Goal: Task Accomplishment & Management: Manage account settings

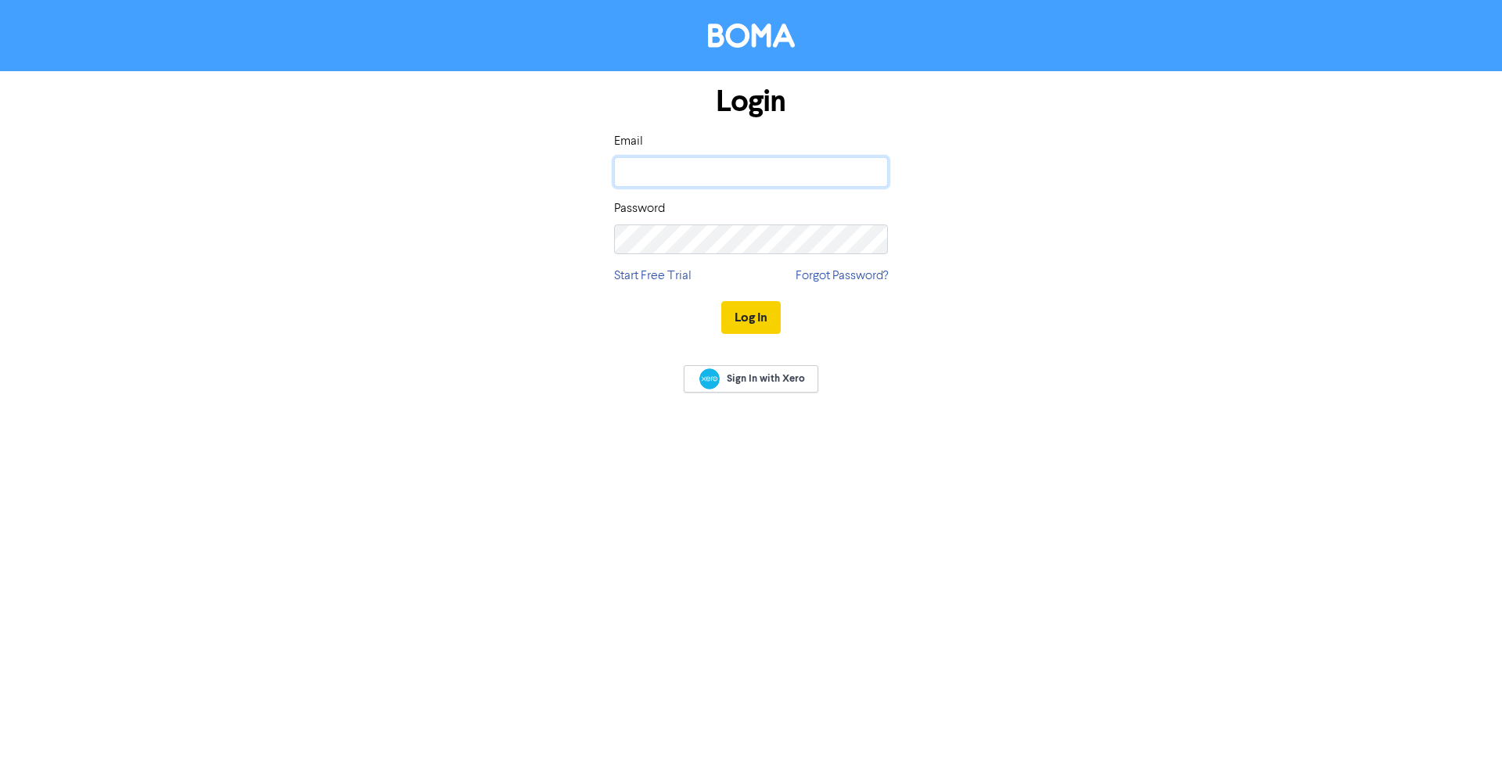
type input "[EMAIL_ADDRESS][DOMAIN_NAME]"
click at [755, 331] on button "Log In" at bounding box center [750, 317] width 59 height 33
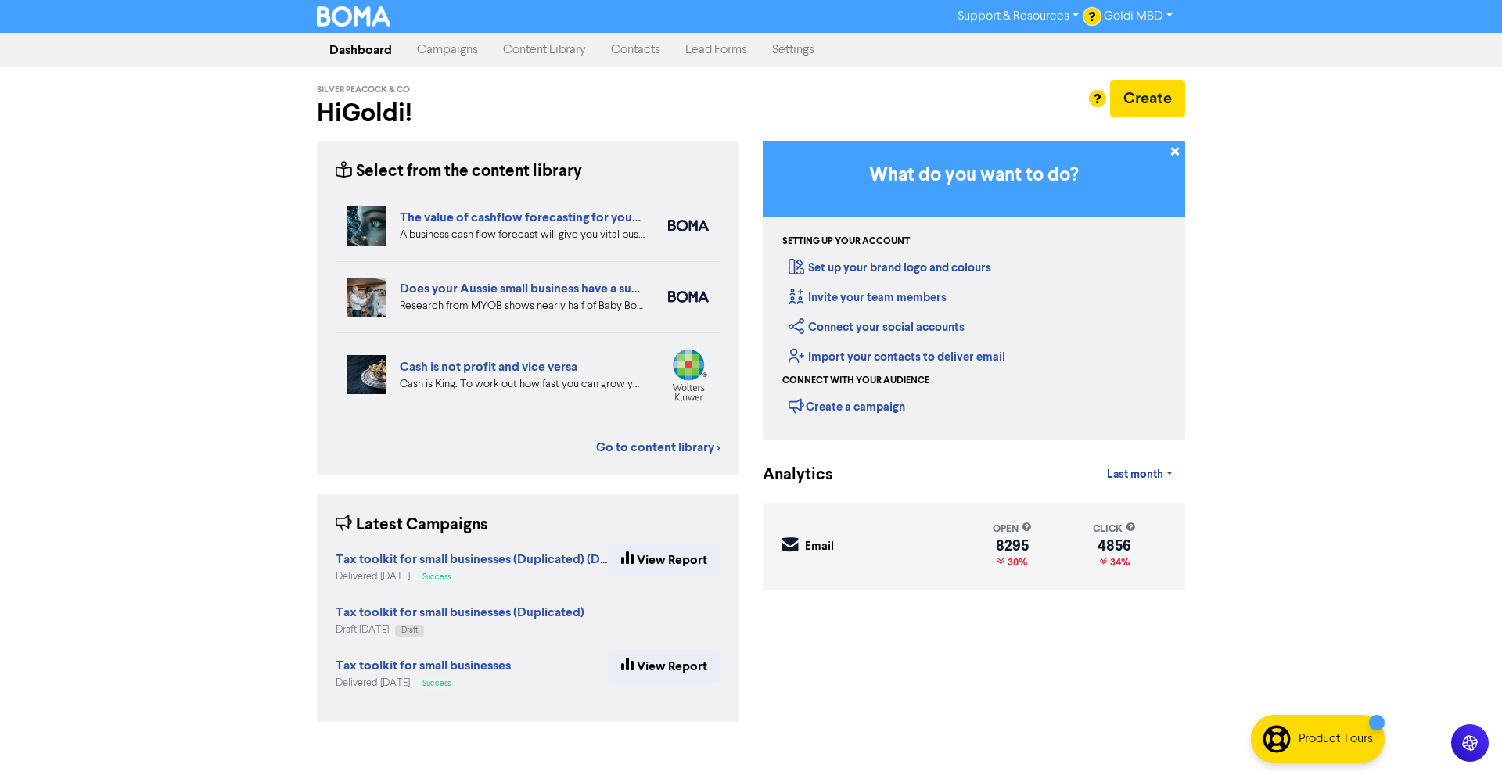
click at [469, 56] on link "Campaigns" at bounding box center [447, 49] width 86 height 31
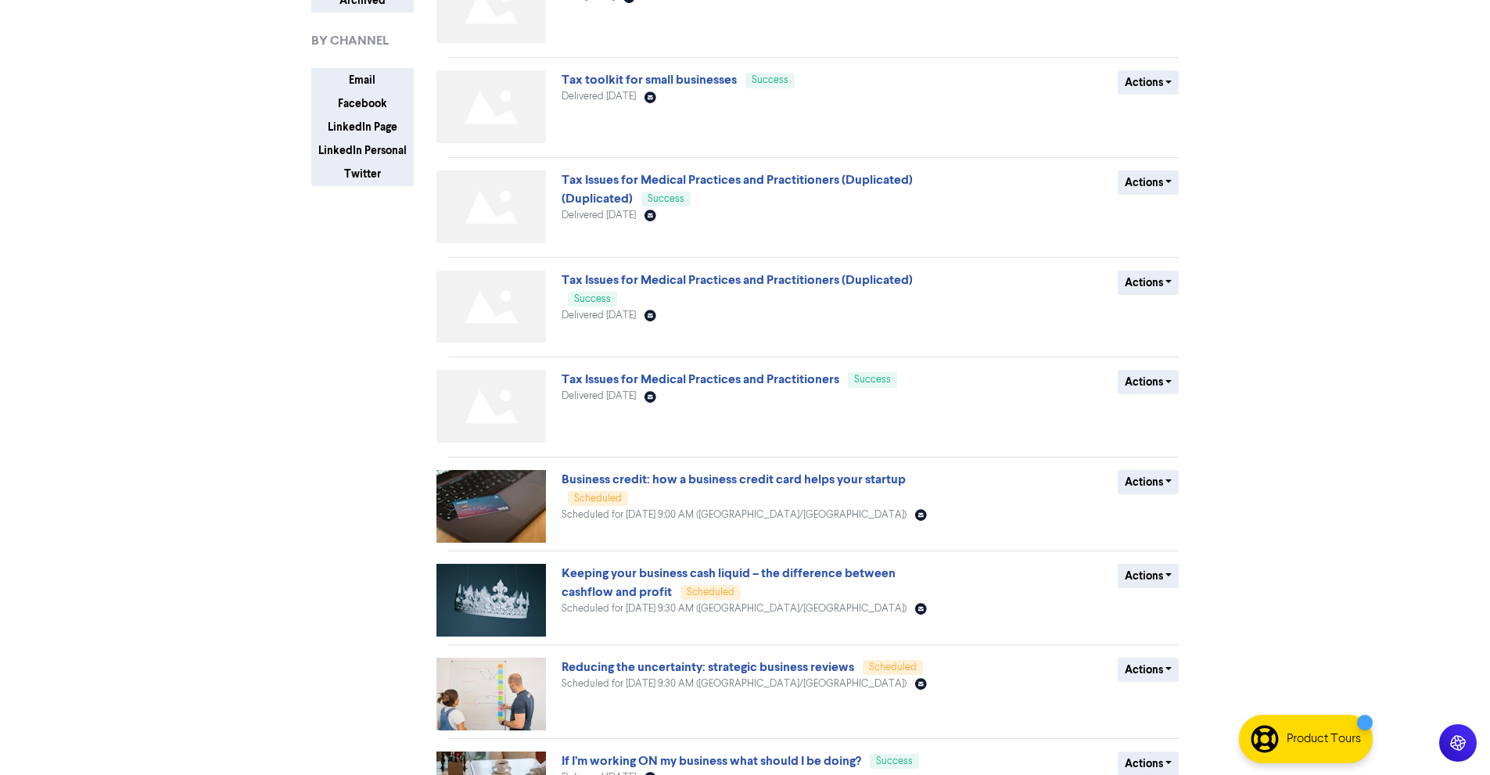
scroll to position [370, 0]
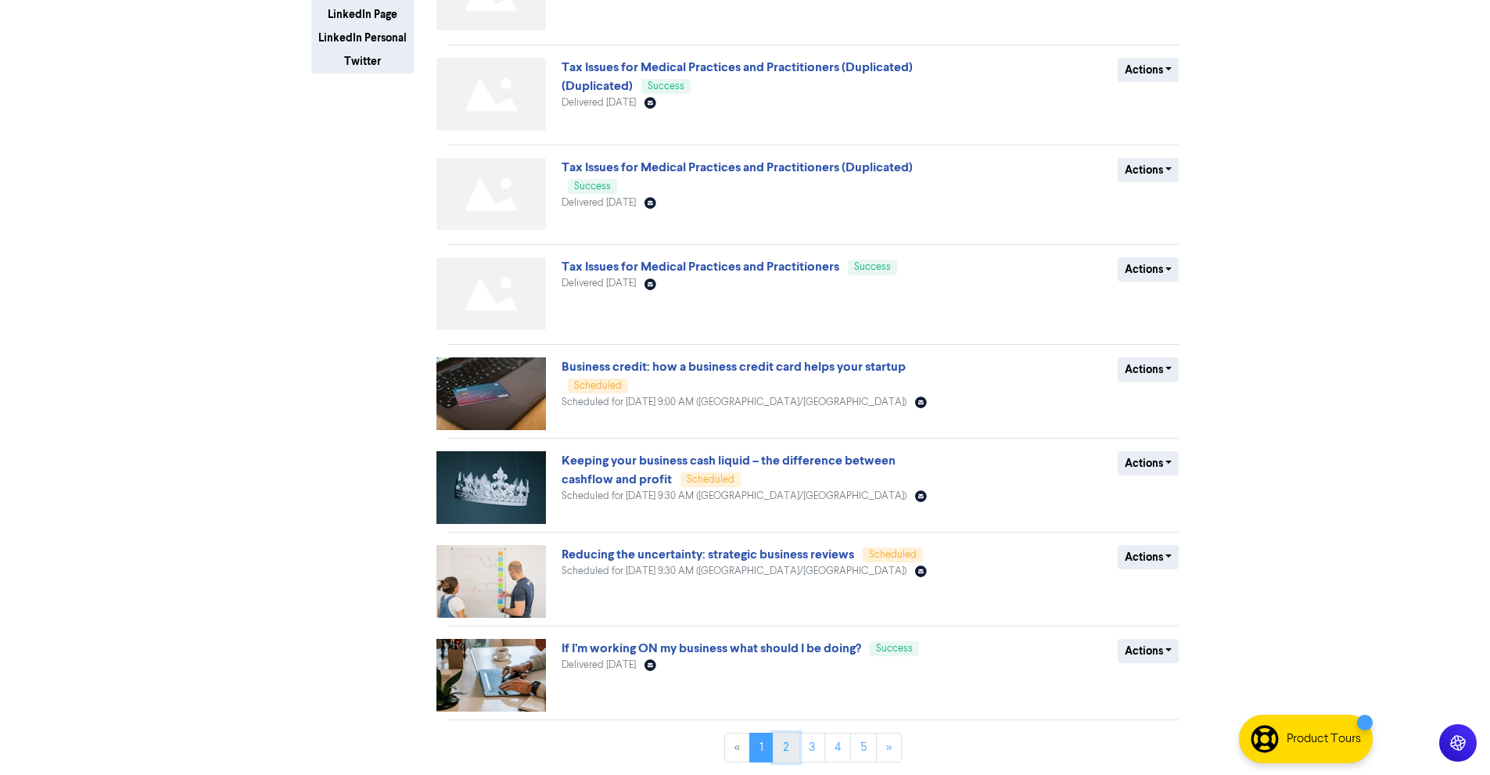
click at [785, 745] on link "2" at bounding box center [786, 748] width 27 height 30
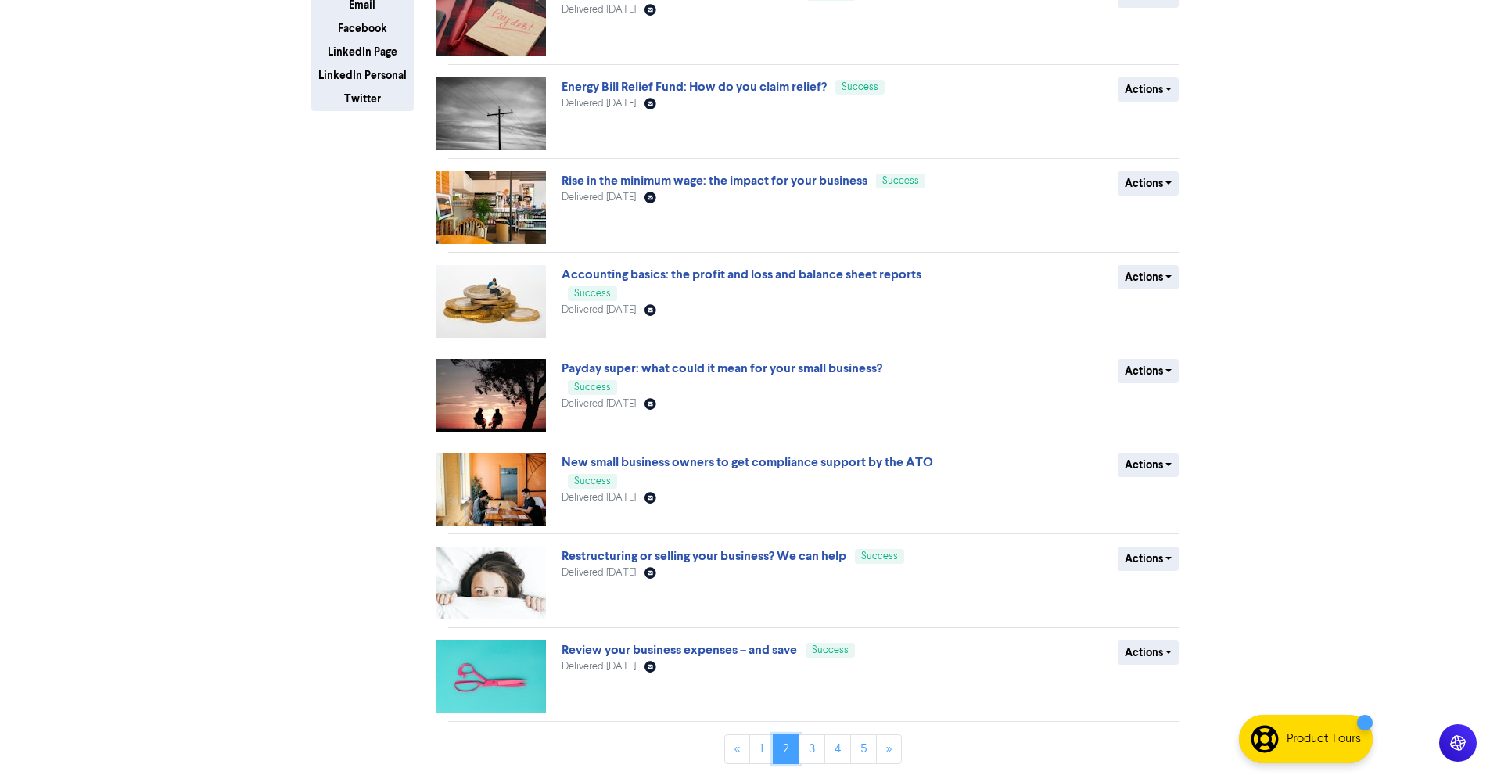
scroll to position [334, 0]
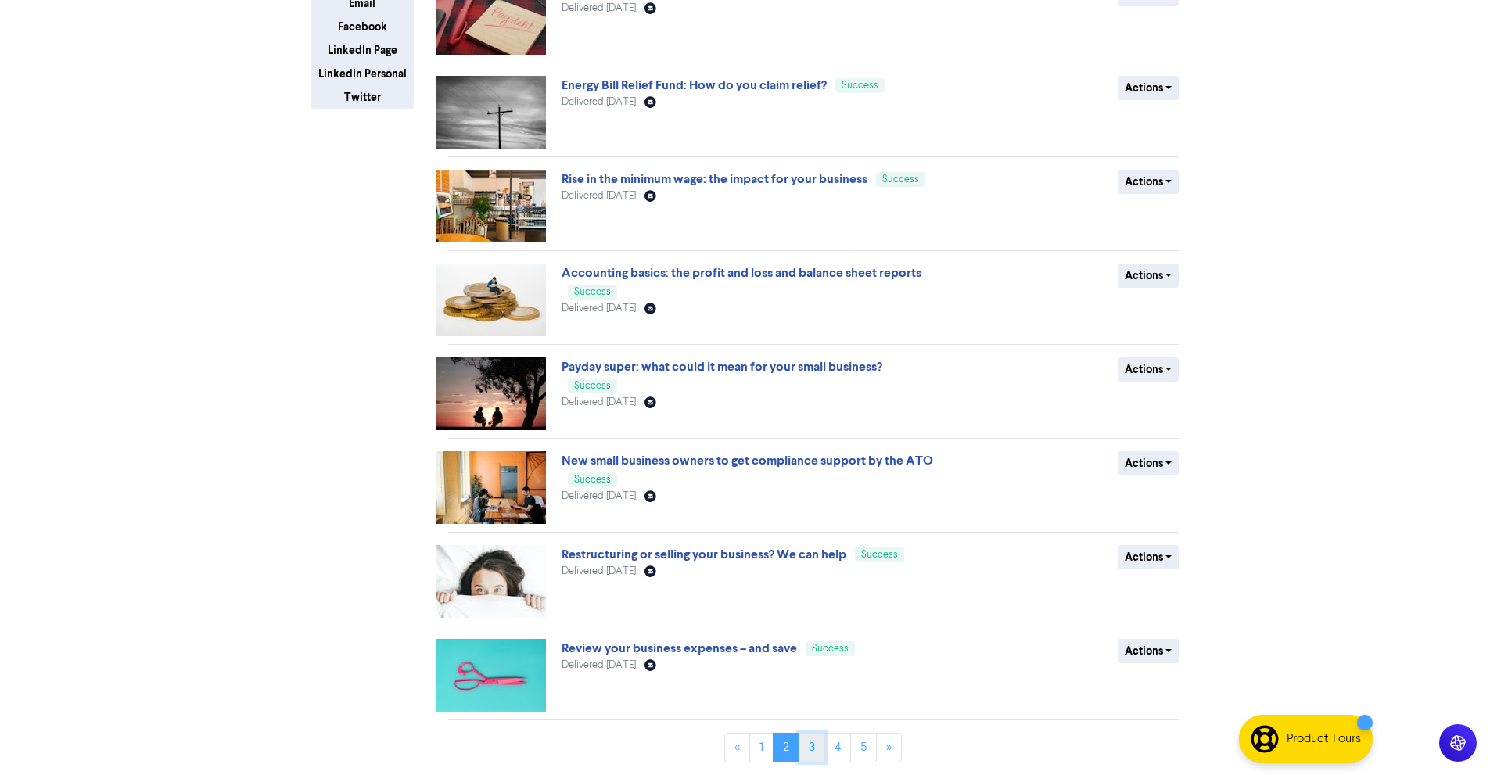
click at [817, 739] on link "3" at bounding box center [812, 748] width 27 height 30
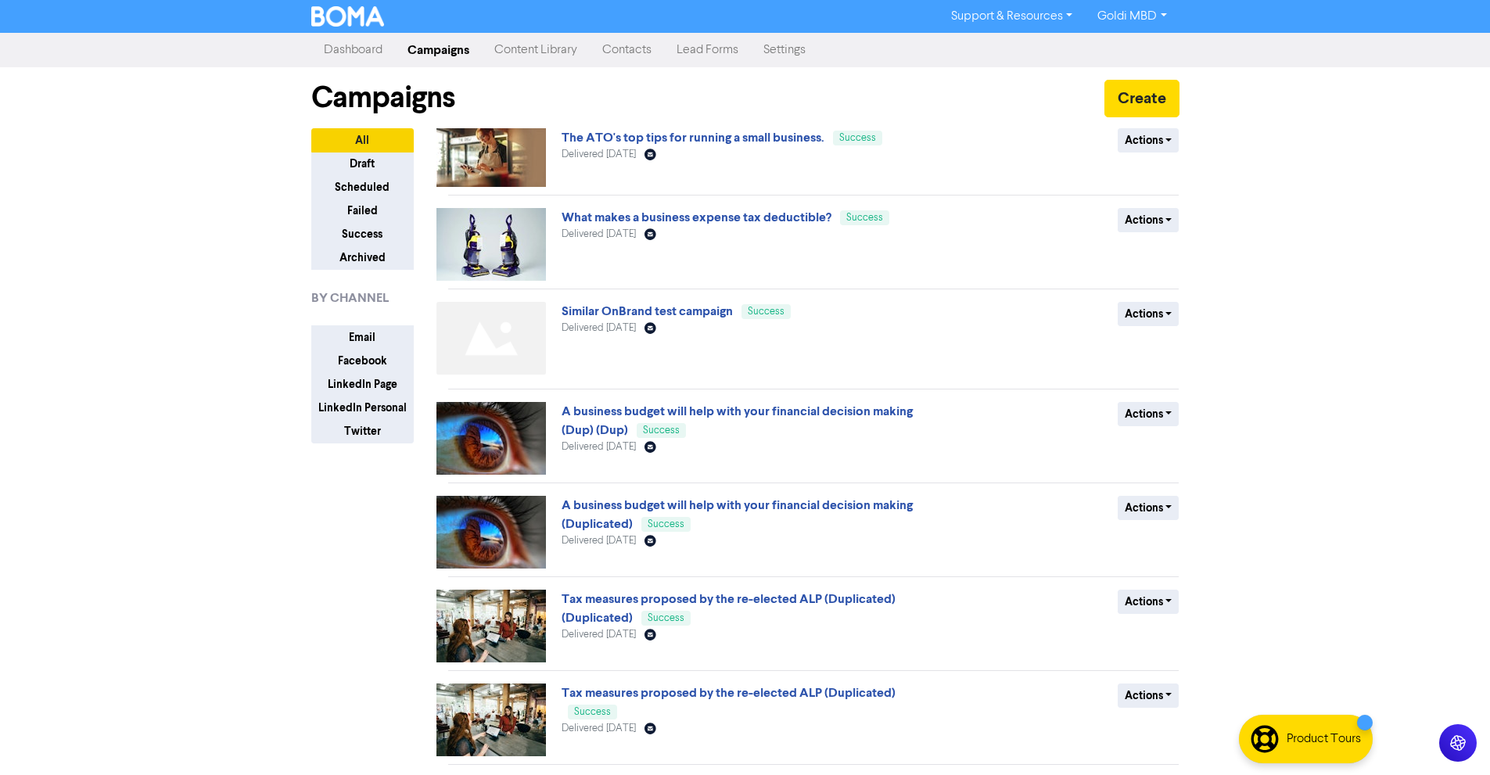
scroll to position [326, 0]
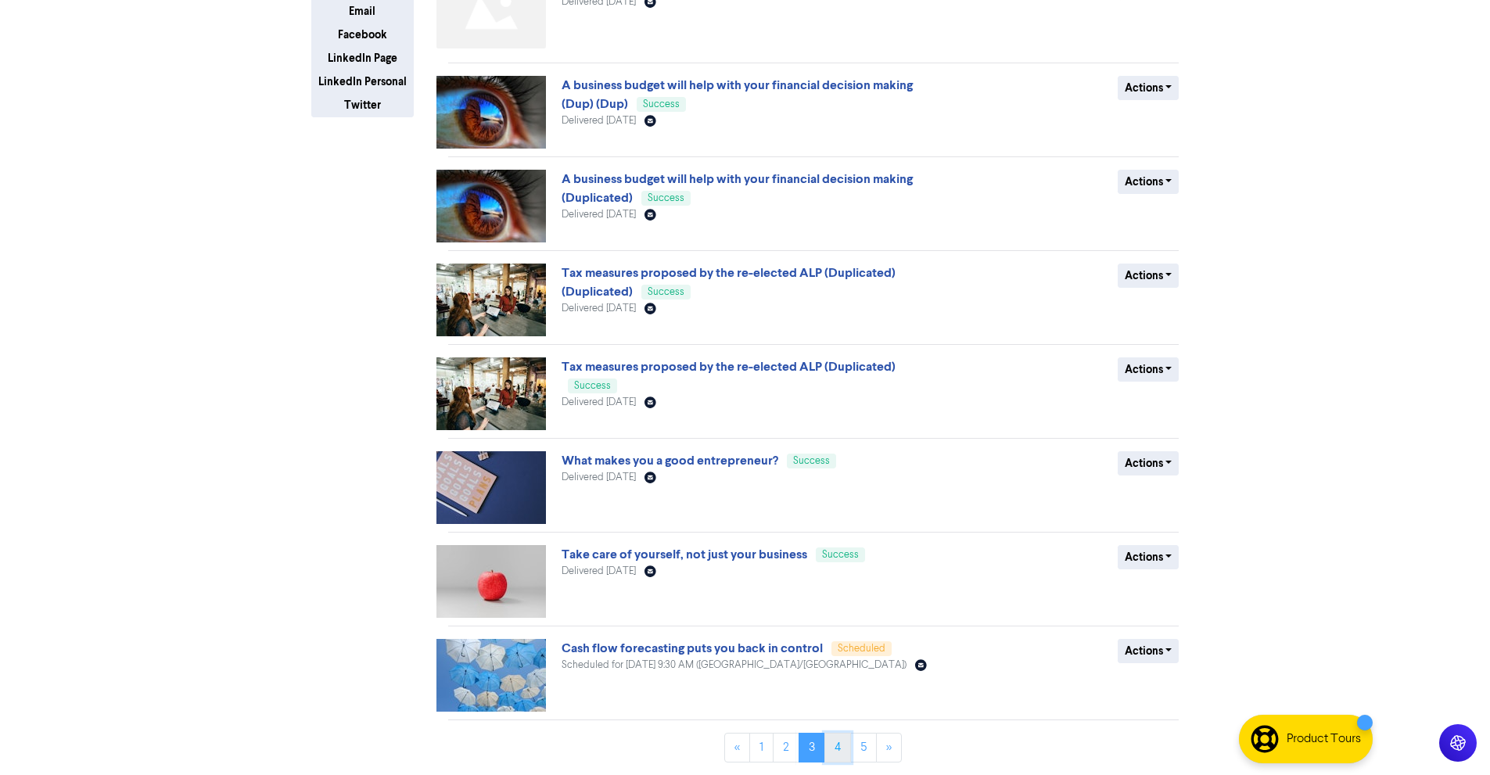
click at [836, 755] on link "4" at bounding box center [838, 748] width 27 height 30
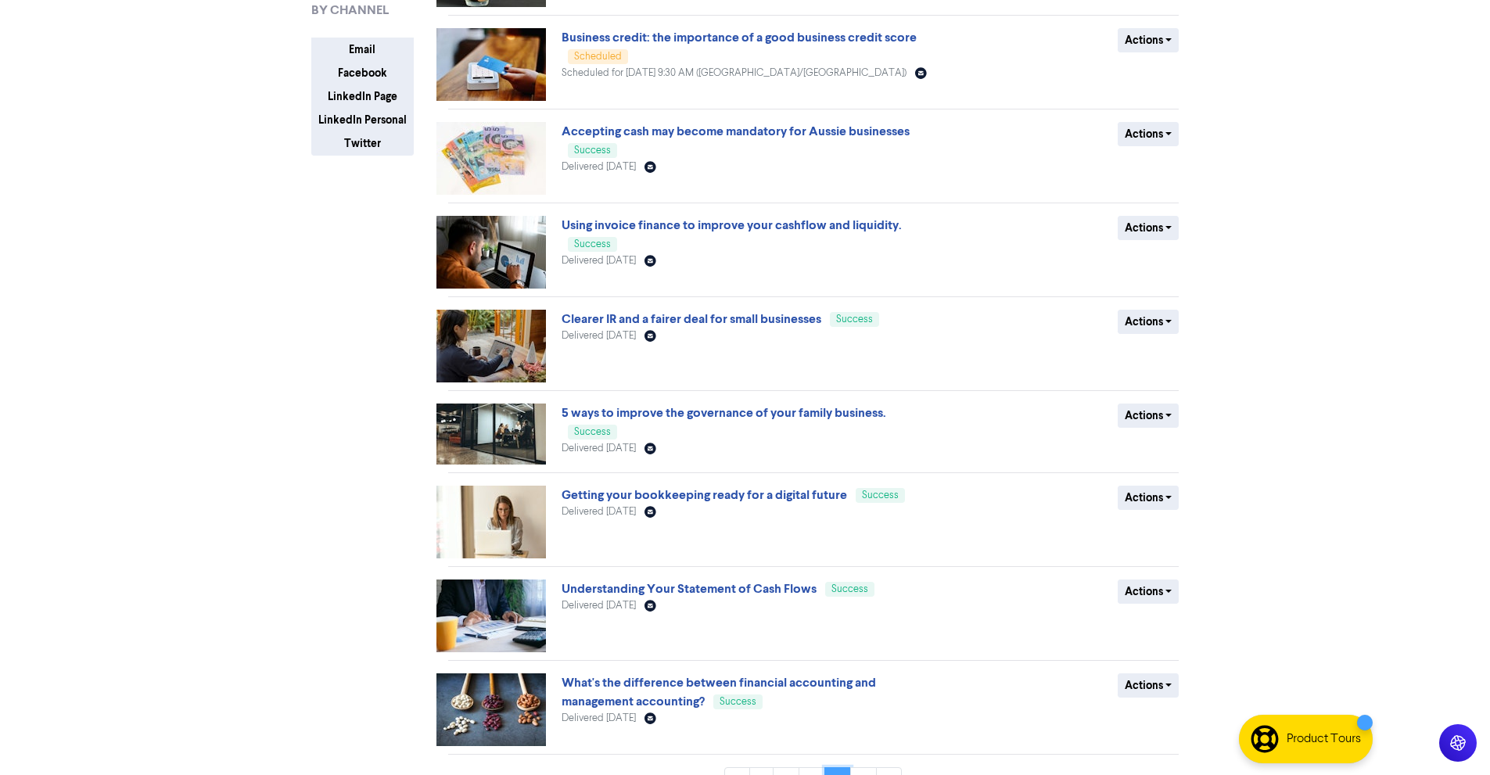
scroll to position [322, 0]
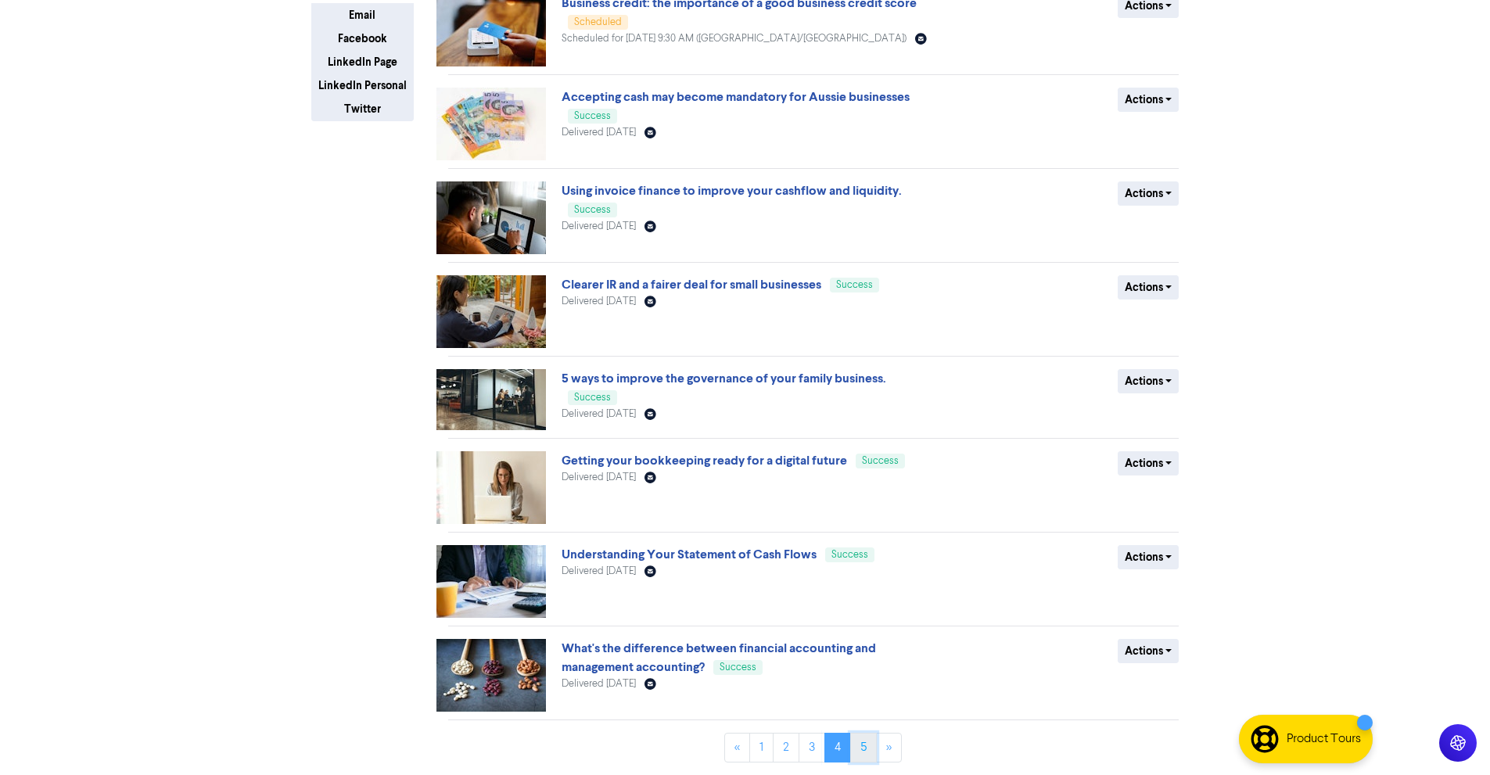
click at [864, 743] on link "5" at bounding box center [863, 748] width 27 height 30
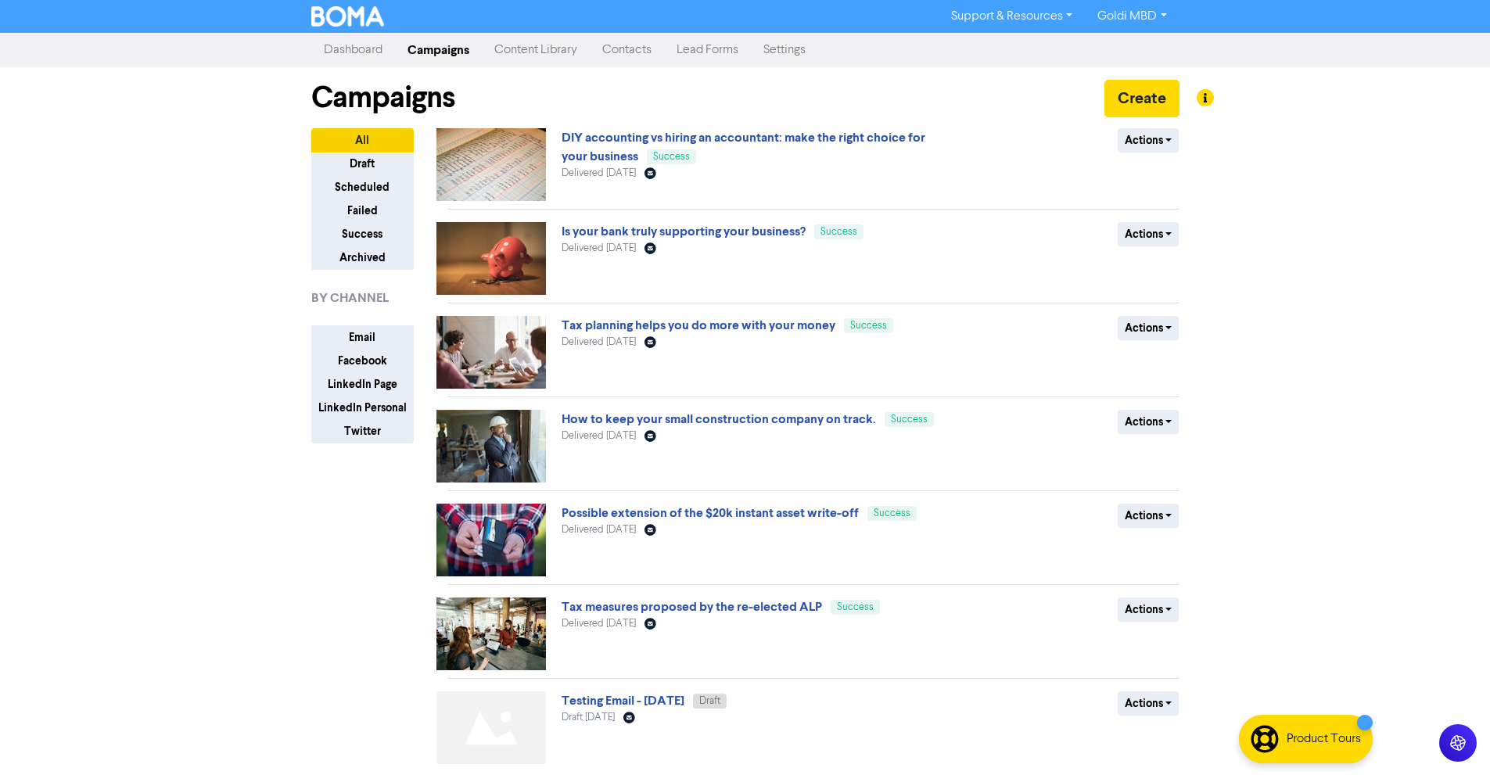
scroll to position [59, 0]
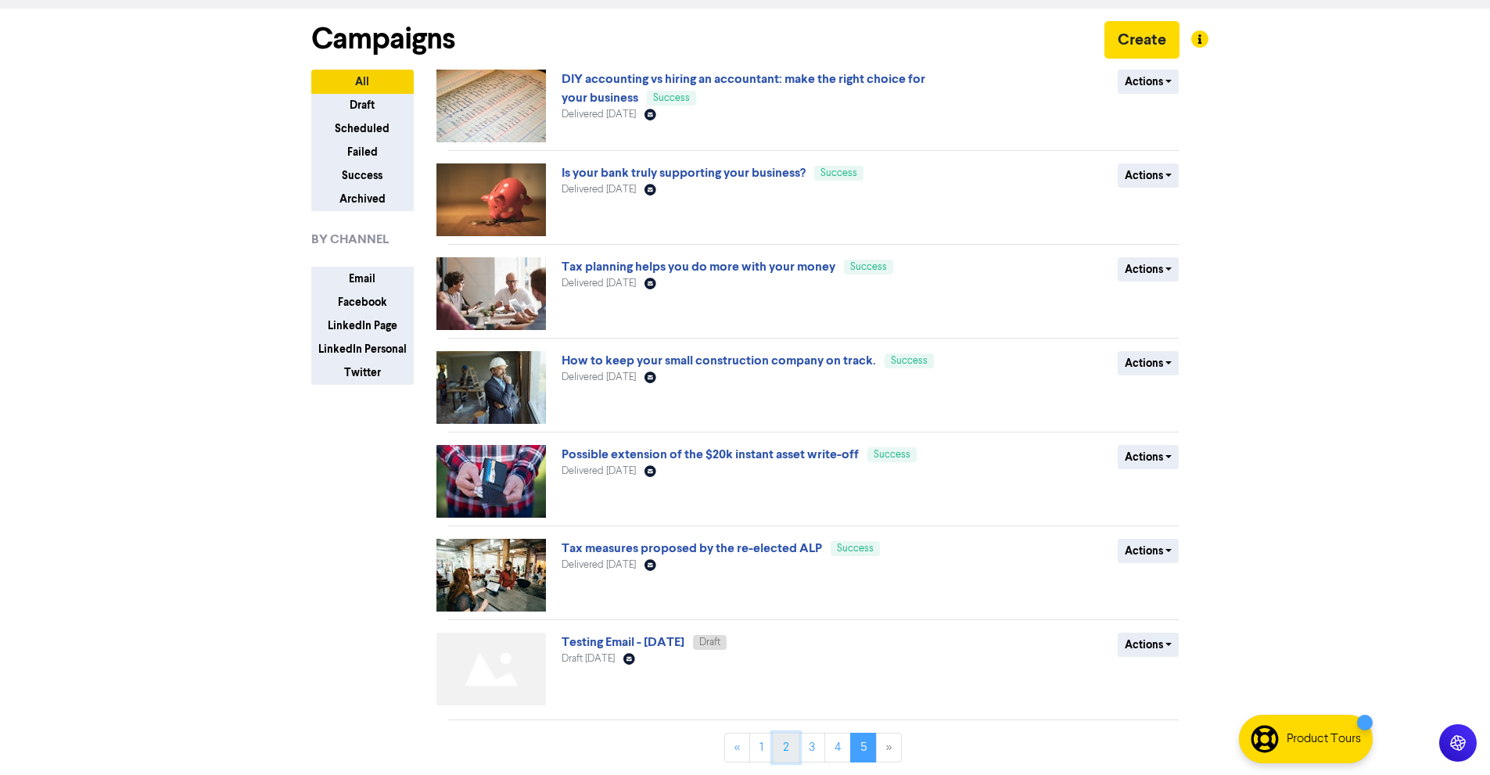
click at [792, 742] on link "2" at bounding box center [786, 748] width 27 height 30
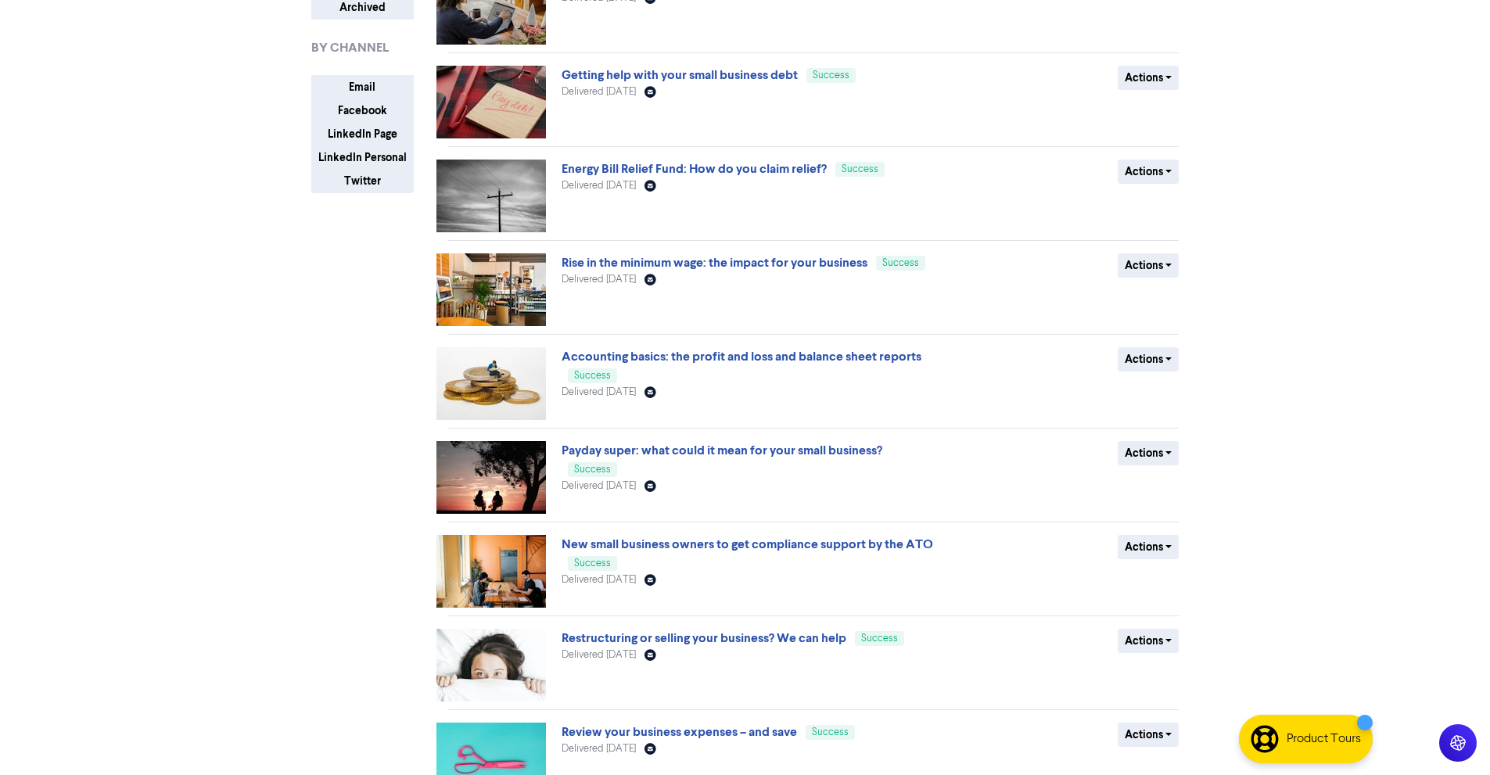
scroll to position [334, 0]
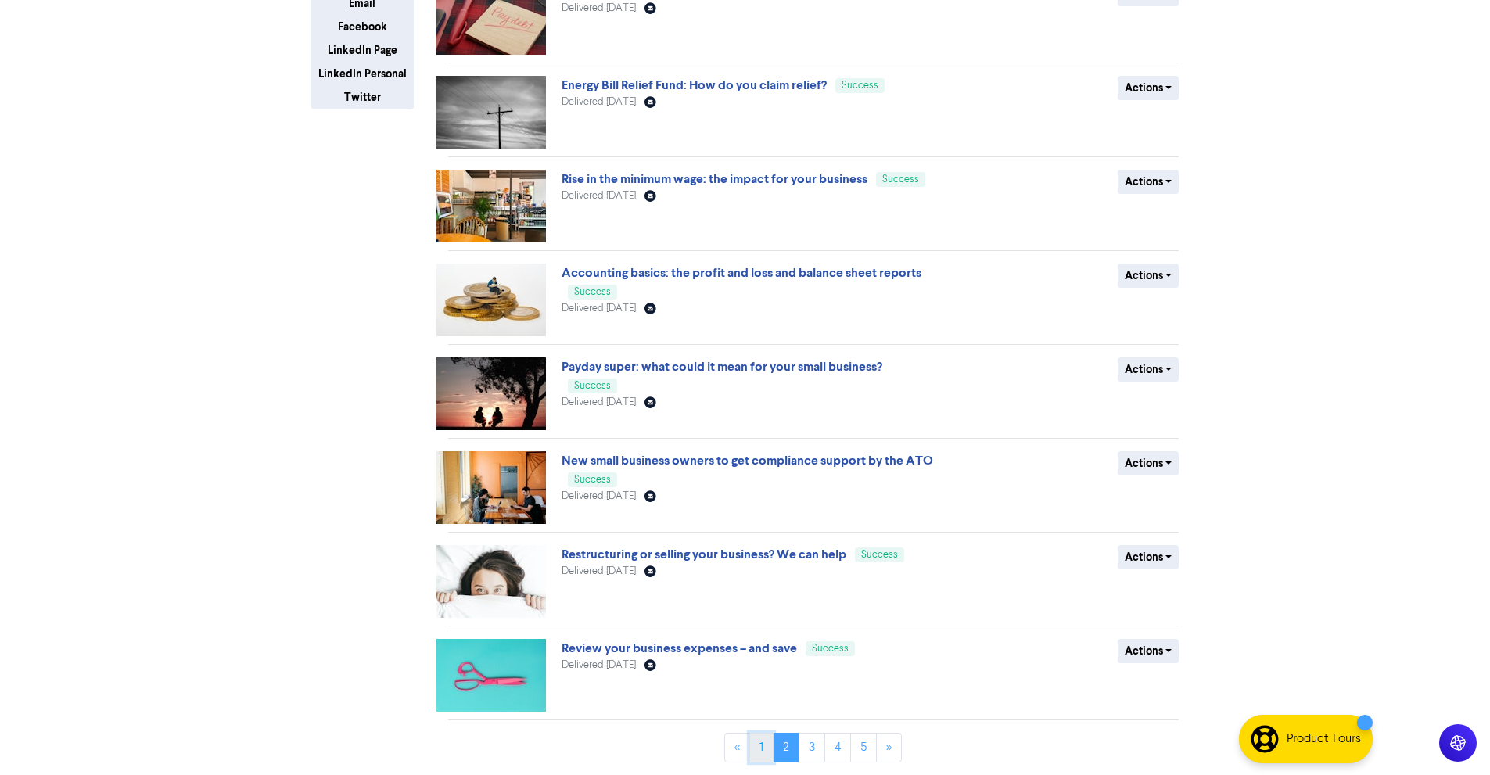
click at [757, 745] on link "1" at bounding box center [761, 748] width 24 height 30
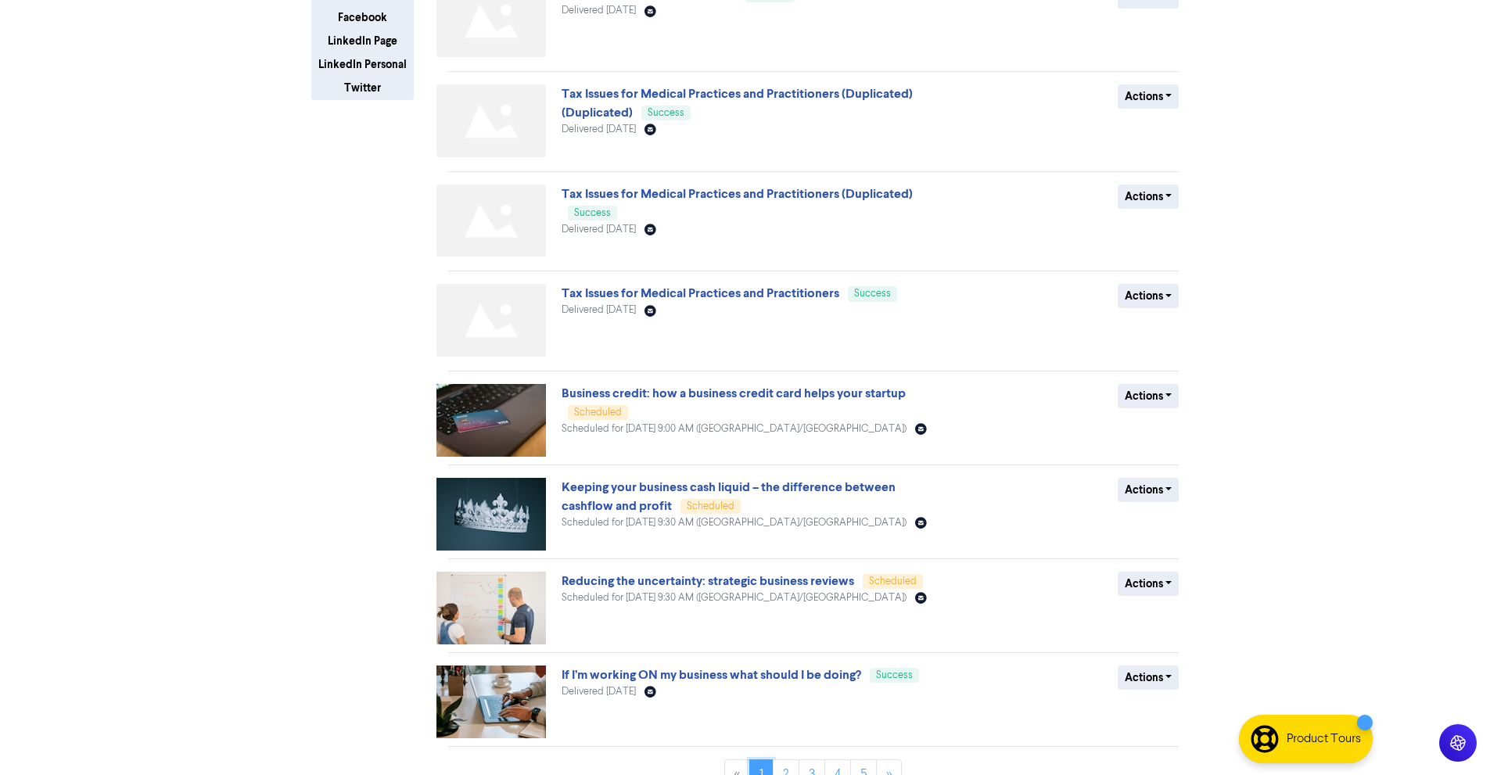
scroll to position [370, 0]
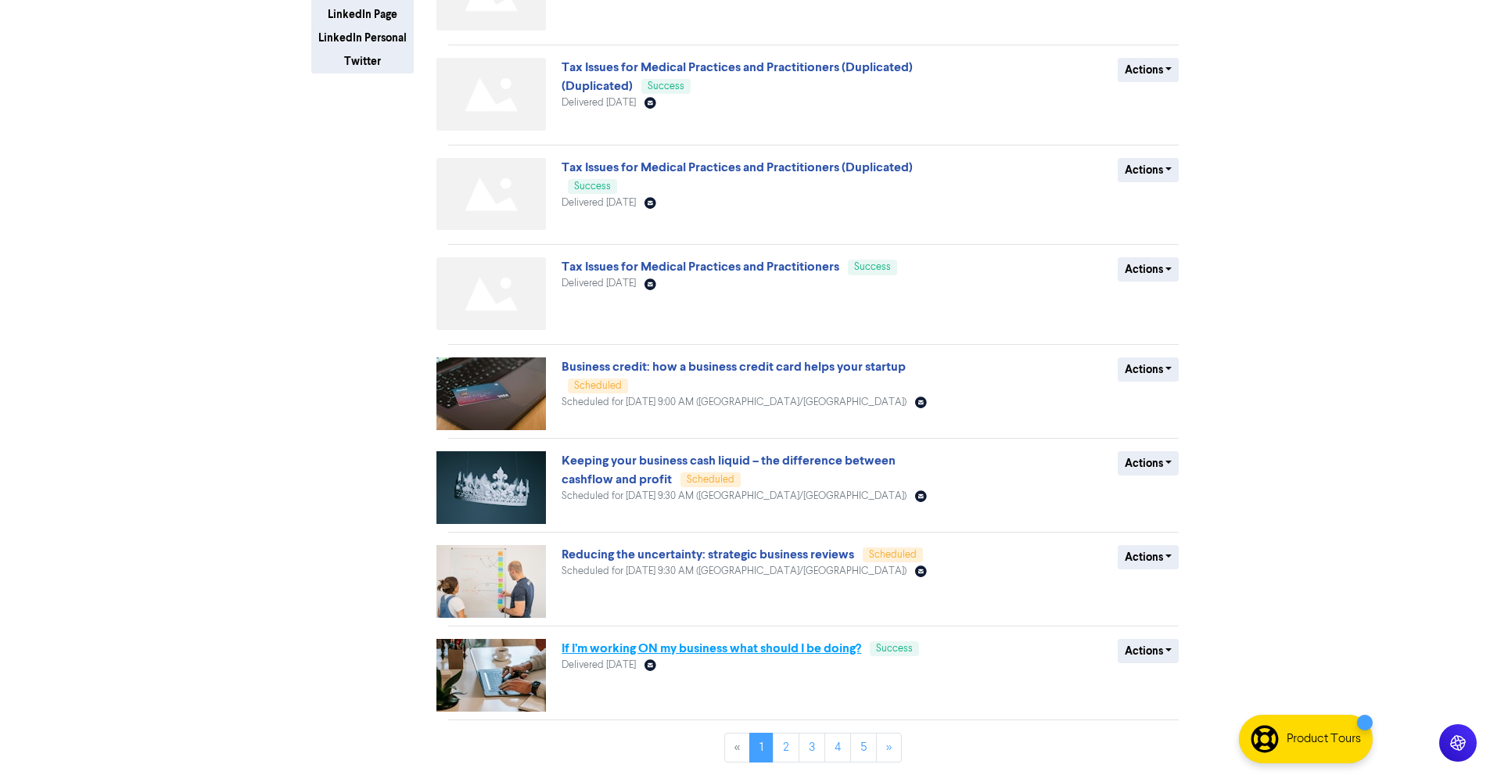
click at [702, 653] on link "If I’m working ON my business what should I be doing?" at bounding box center [712, 649] width 300 height 16
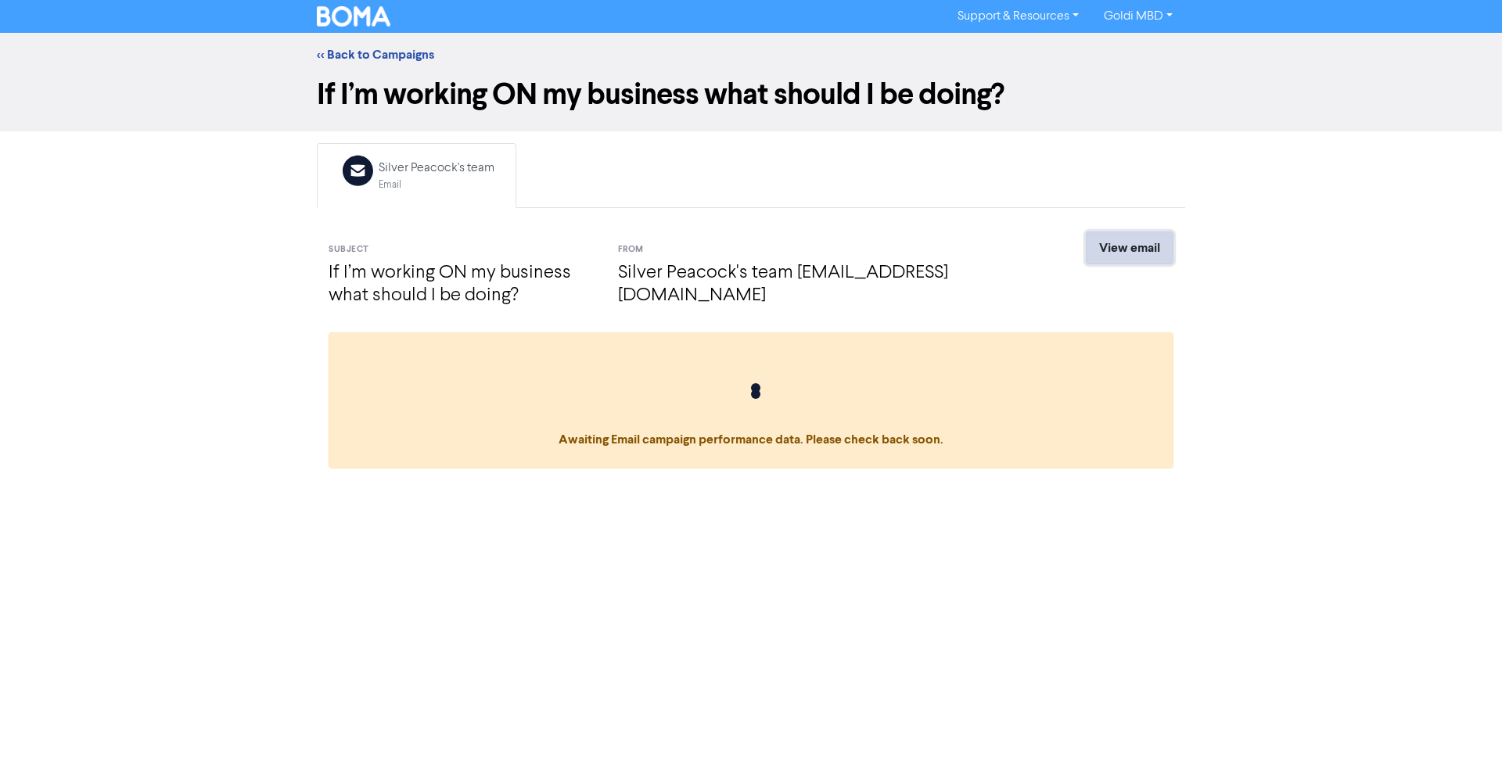
click at [1136, 243] on link "View email" at bounding box center [1130, 248] width 88 height 33
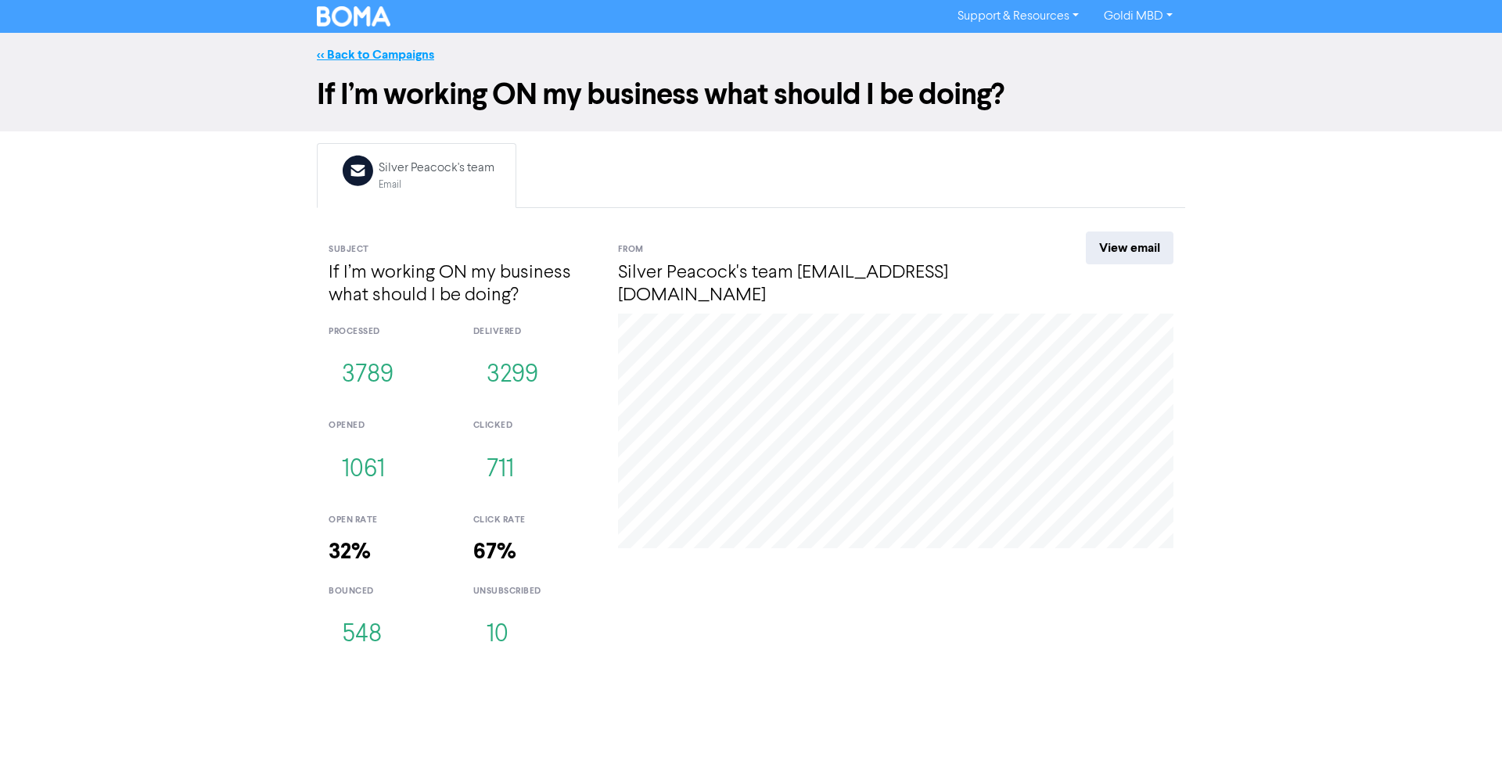
click at [347, 57] on link "<< Back to Campaigns" at bounding box center [375, 55] width 117 height 16
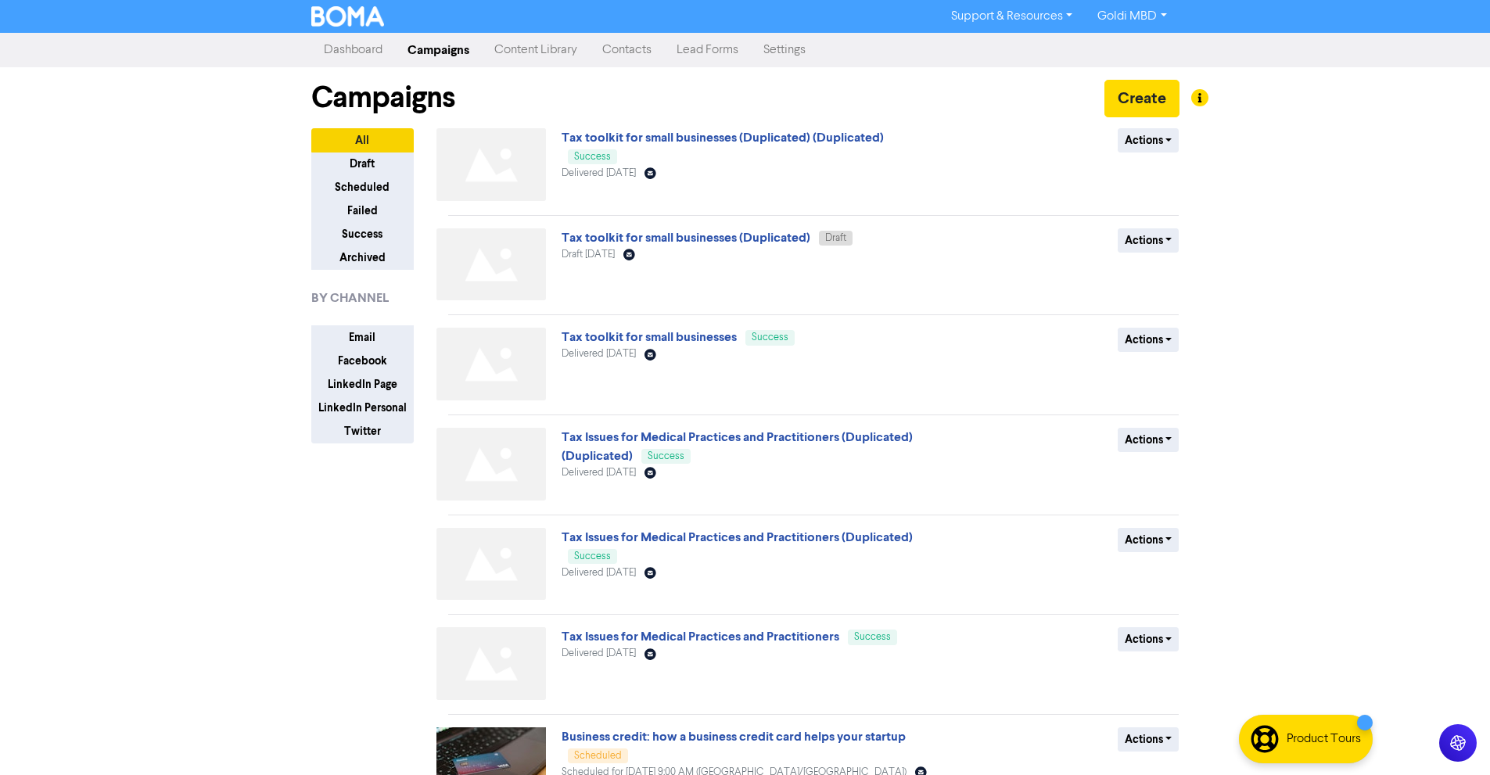
scroll to position [370, 0]
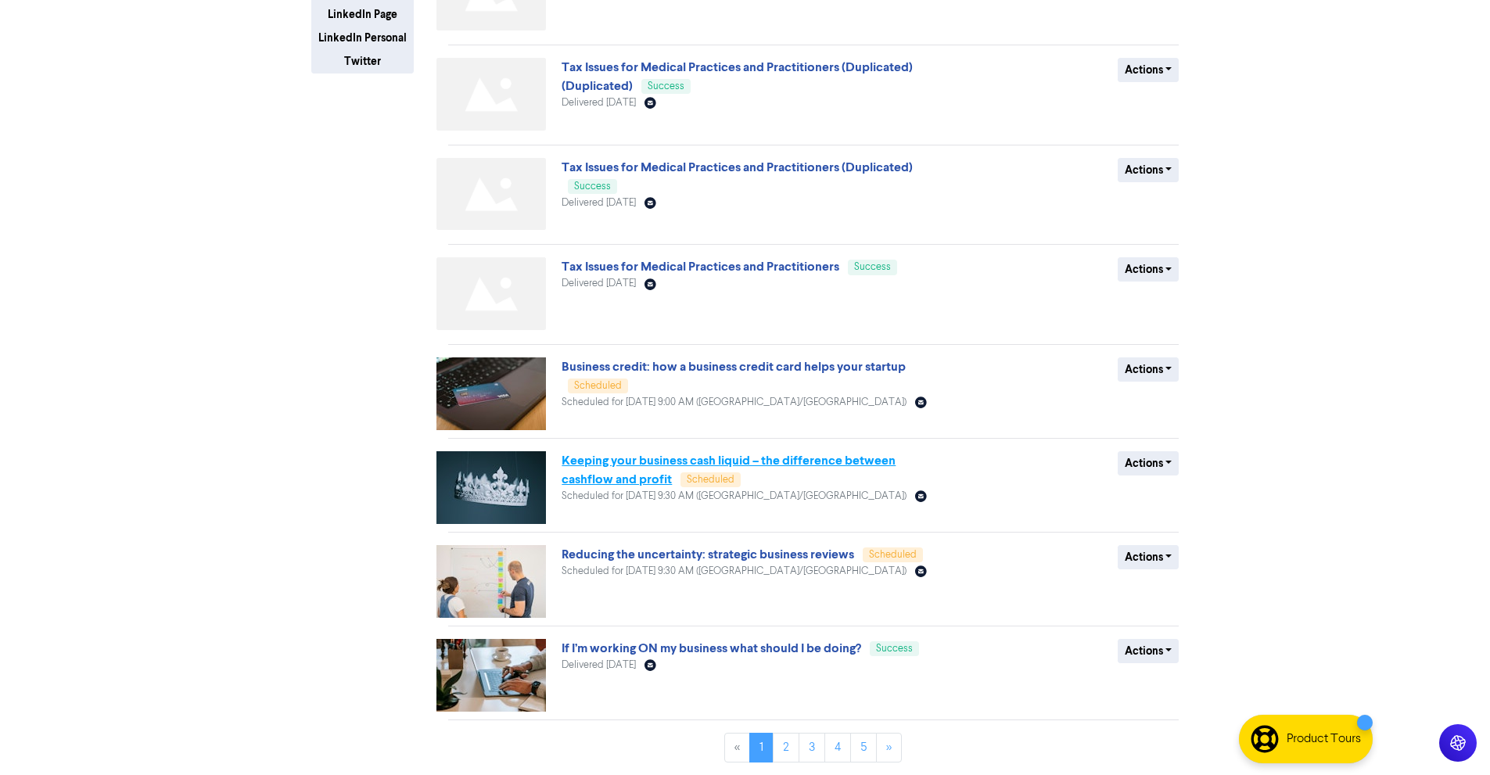
click at [683, 469] on link "Keeping your business cash liquid – the difference between cashflow and profit" at bounding box center [729, 470] width 334 height 34
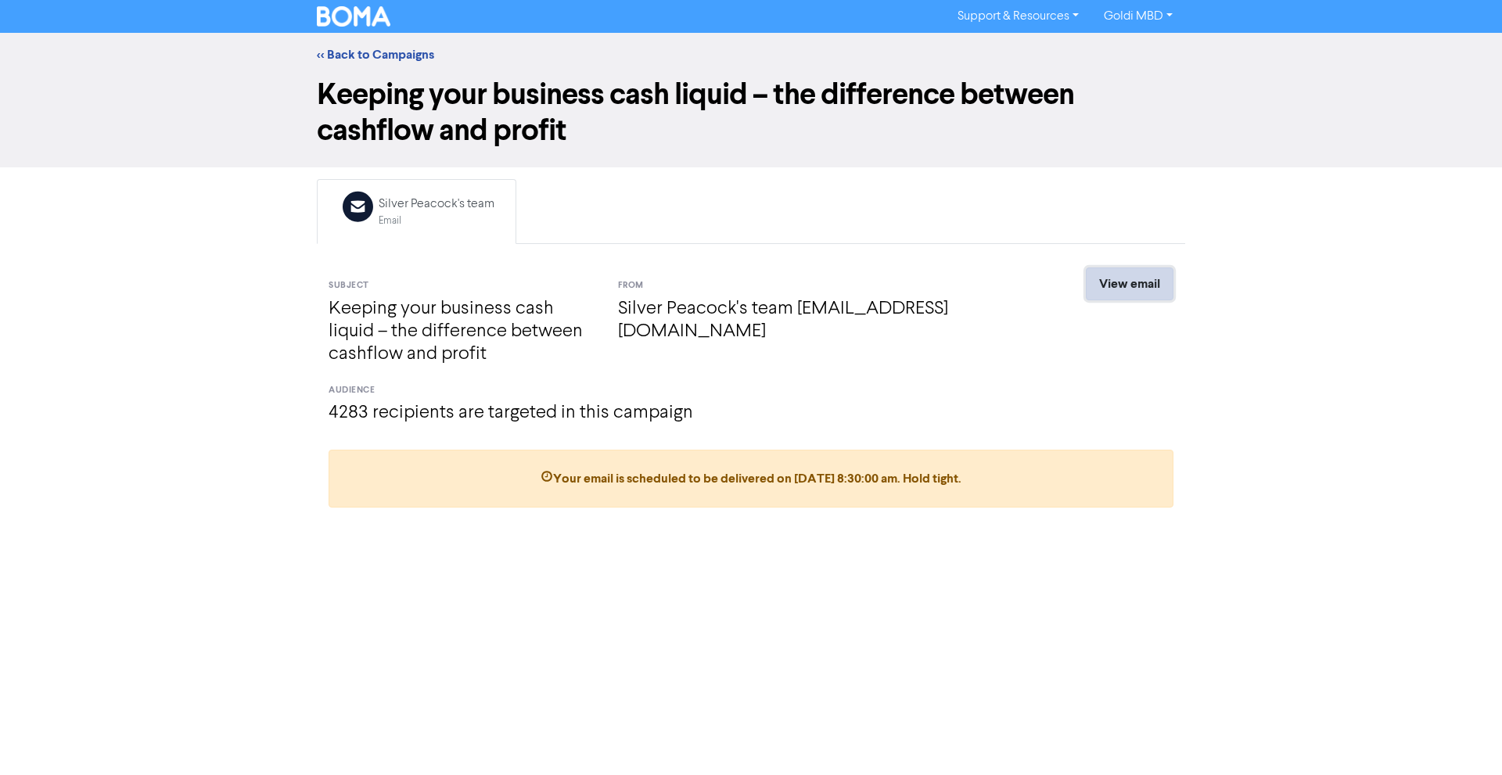
click at [1109, 275] on link "View email" at bounding box center [1130, 284] width 88 height 33
click at [372, 49] on link "<< Back to Campaigns" at bounding box center [375, 55] width 117 height 16
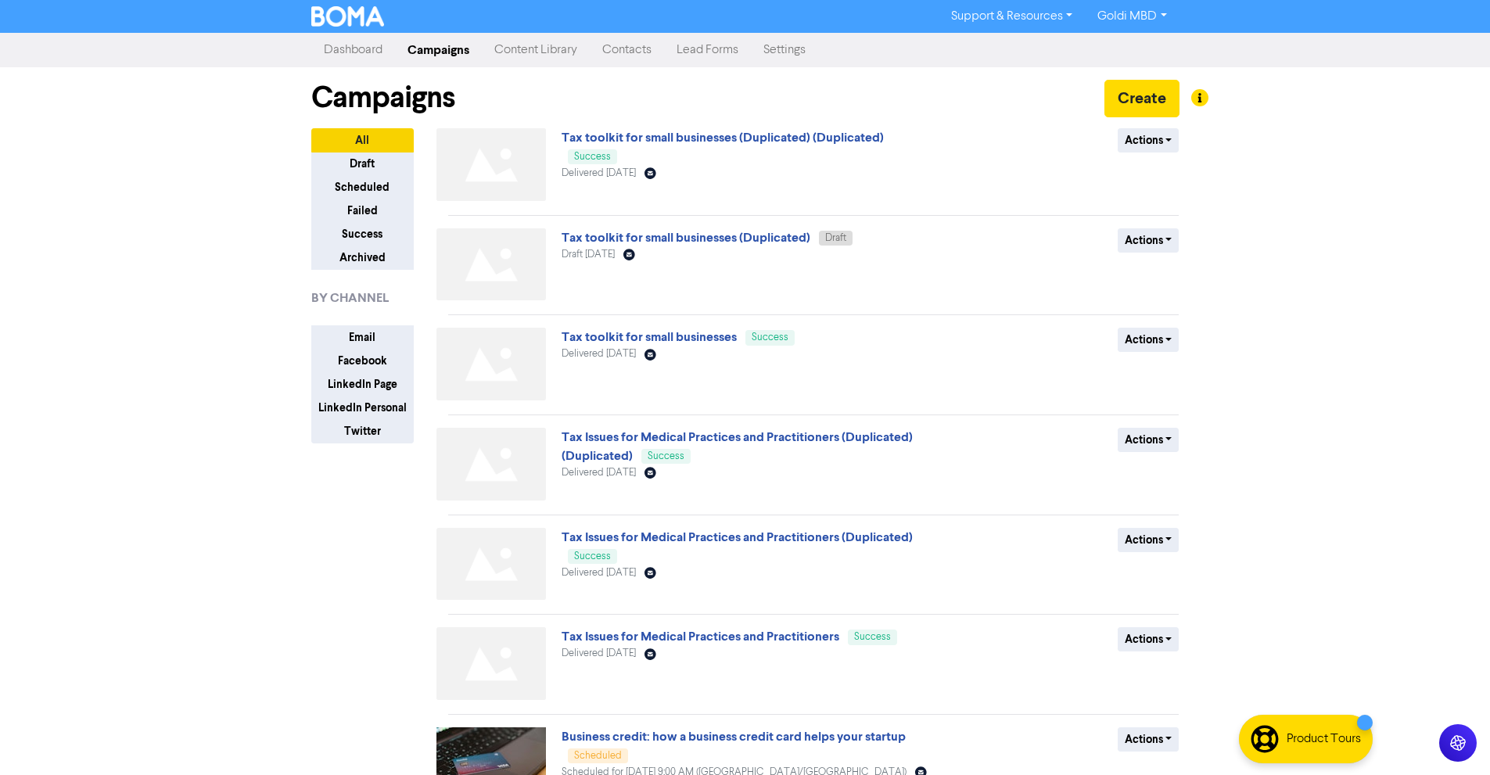
click at [628, 38] on link "Contacts" at bounding box center [627, 49] width 74 height 31
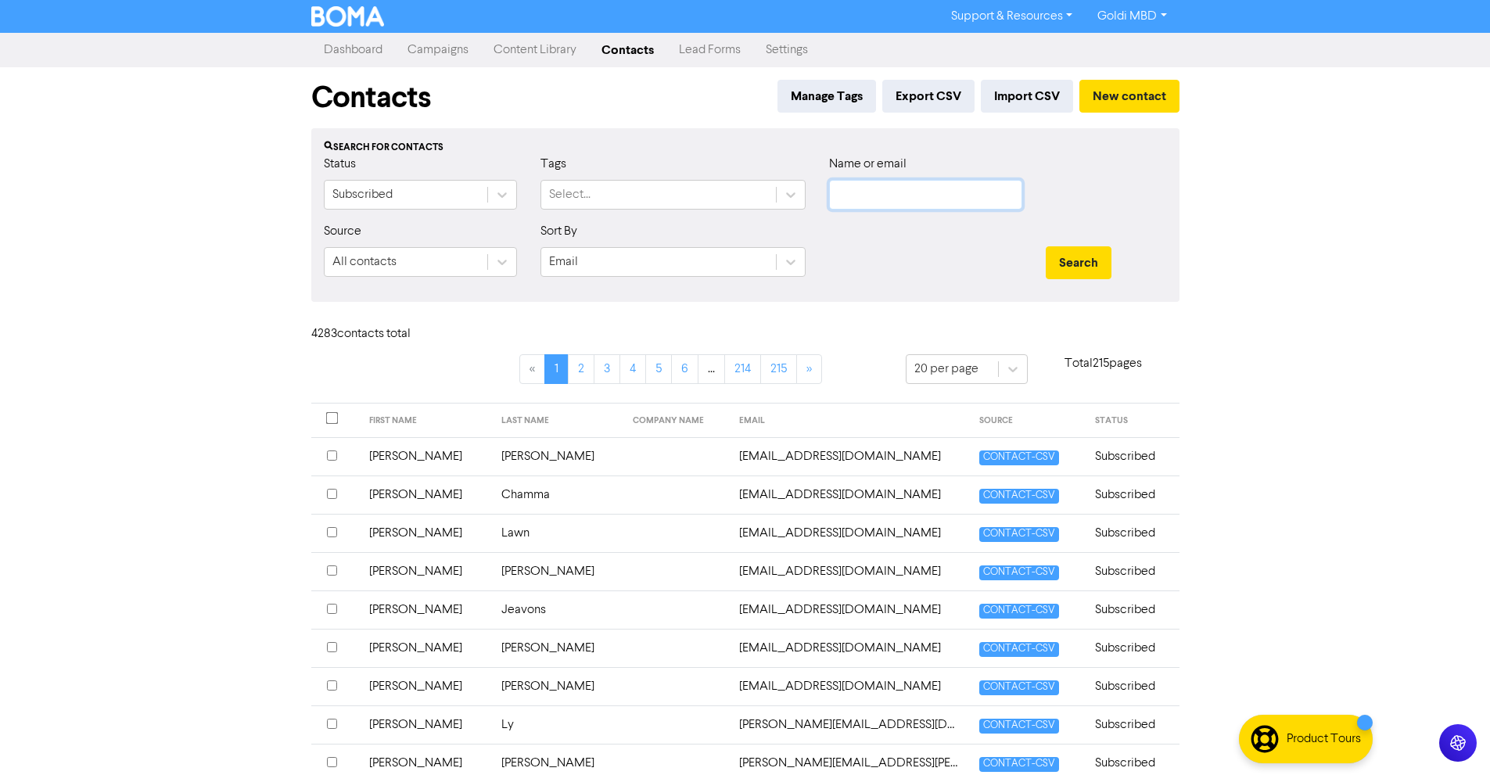
click at [909, 193] on input "text" at bounding box center [925, 195] width 193 height 30
paste input "[EMAIL_ADDRESS][DOMAIN_NAME]"
type input "[EMAIL_ADDRESS][DOMAIN_NAME]"
click at [1071, 264] on button "Search" at bounding box center [1079, 262] width 66 height 33
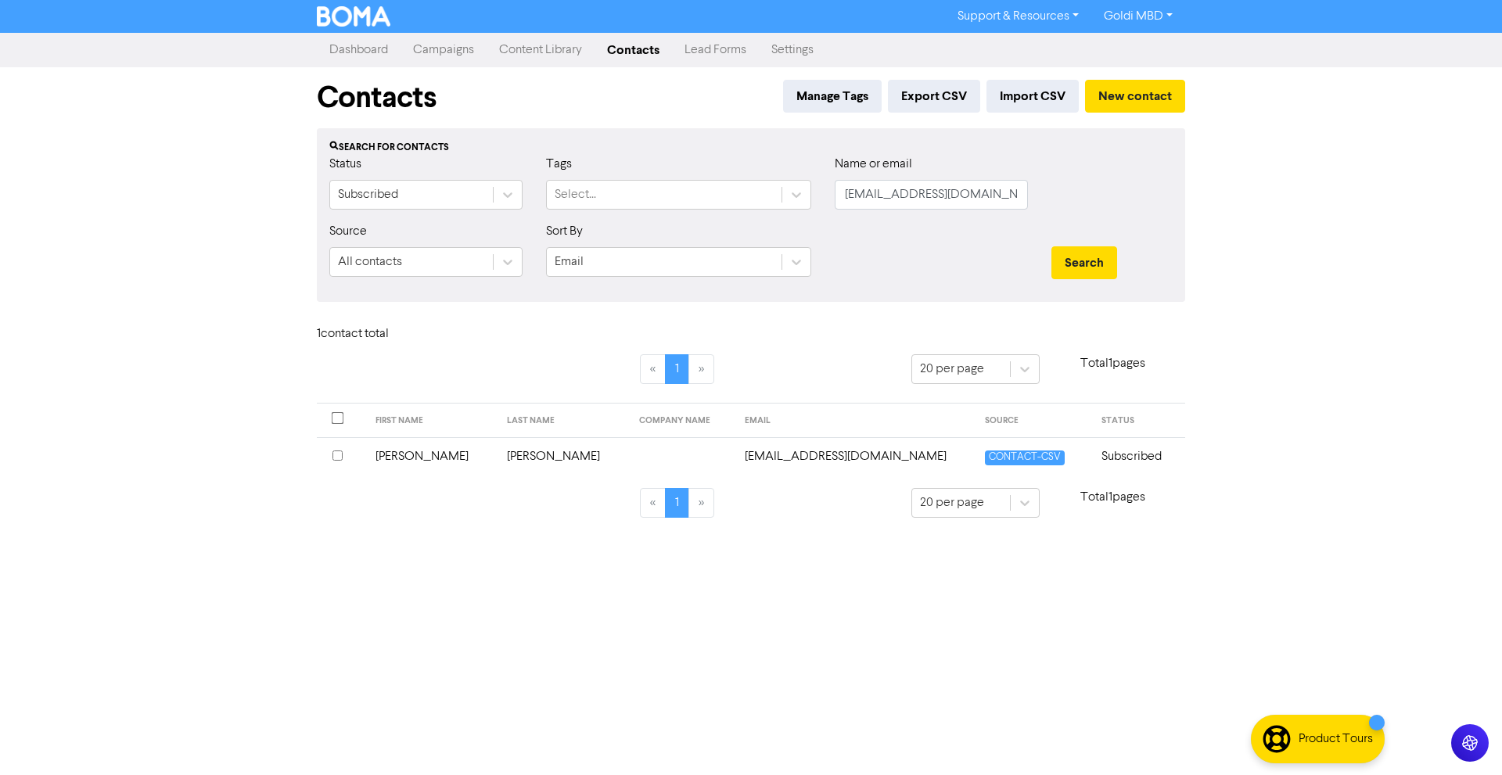
click at [750, 458] on td "[EMAIL_ADDRESS][DOMAIN_NAME]" at bounding box center [855, 456] width 240 height 38
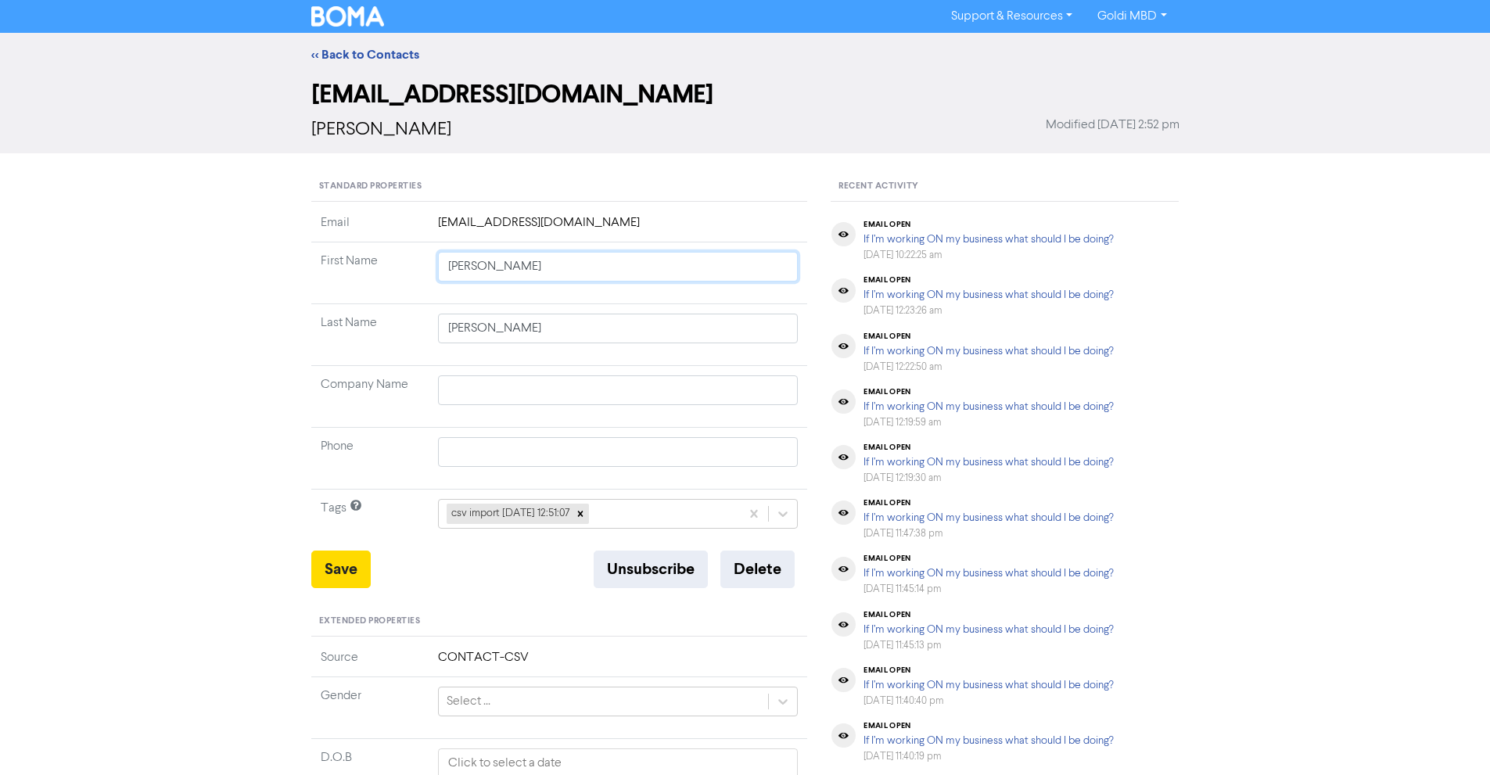
click at [541, 273] on input "[PERSON_NAME]" at bounding box center [618, 267] width 361 height 30
click at [0, 350] on div "<< Back to Contacts [EMAIL_ADDRESS][DOMAIN_NAME] [PERSON_NAME] Modified [DATE] …" at bounding box center [745, 593] width 1490 height 1121
click at [447, 328] on input "[PERSON_NAME]" at bounding box center [618, 329] width 361 height 30
type input "FZeigler"
type input "FrZeigler"
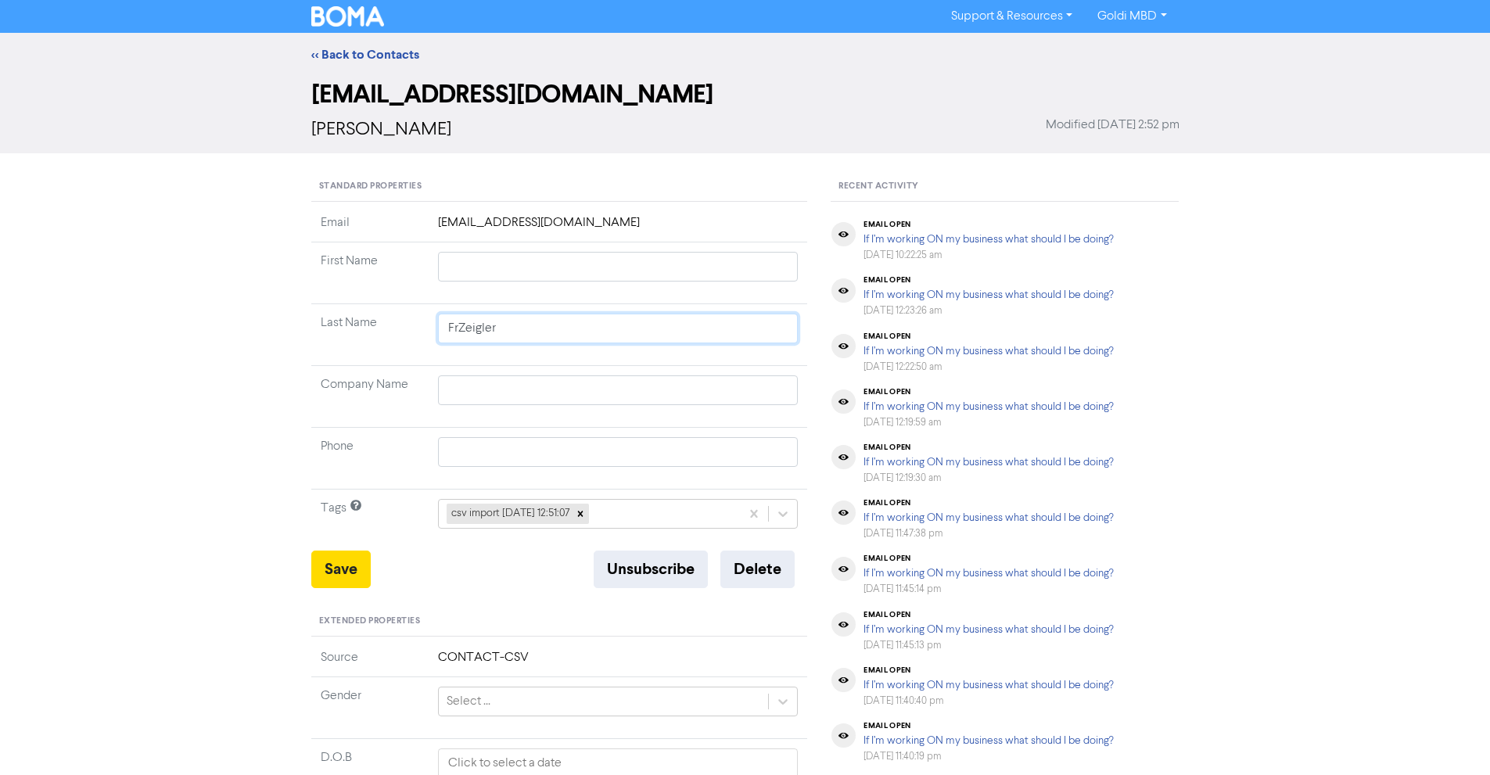
type input "FraZeigler"
type input "FranZeigler"
type input "FrankZeigler"
type input "[PERSON_NAME]"
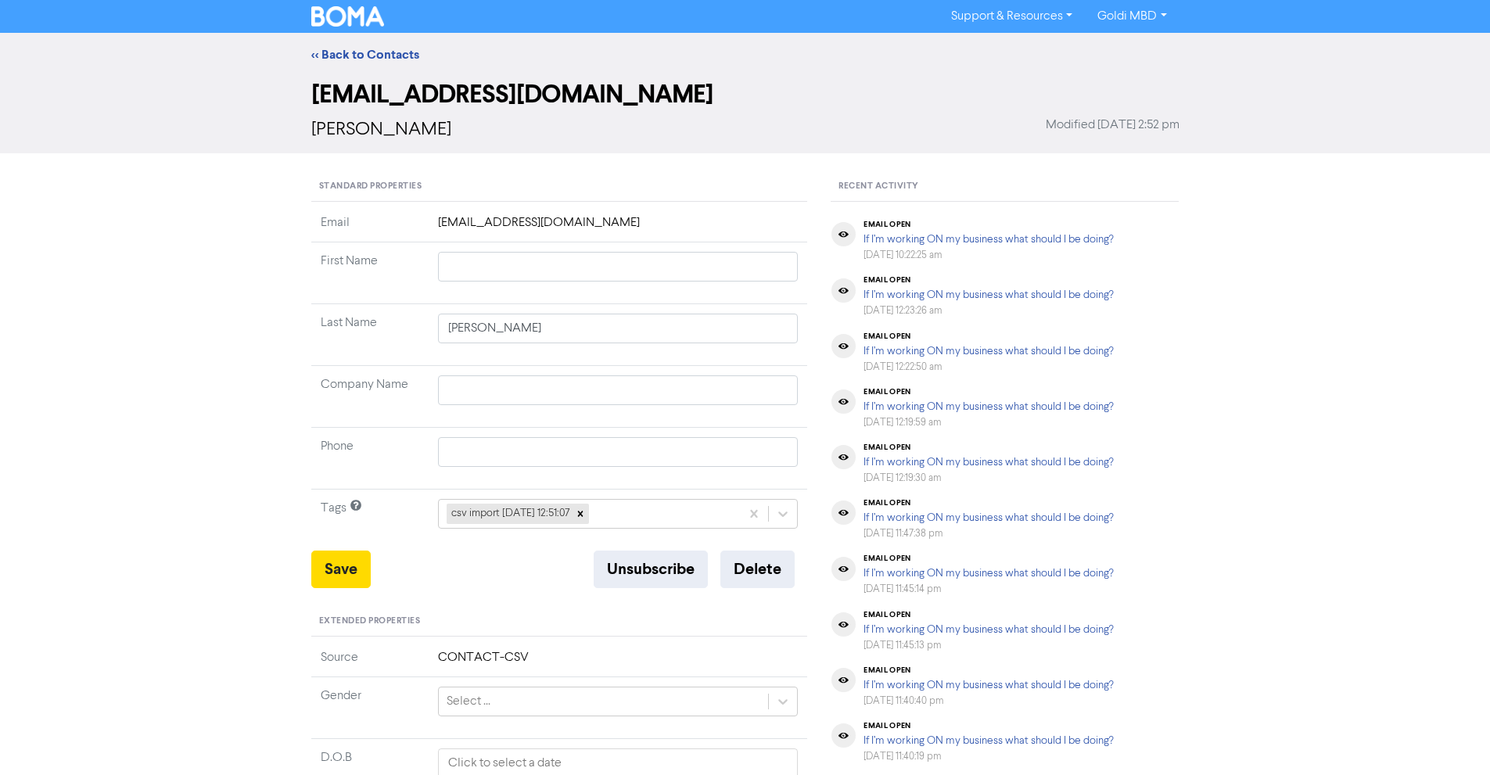
click at [31, 420] on div "<< Back to Contacts [EMAIL_ADDRESS][DOMAIN_NAME] [PERSON_NAME] Modified [DATE] …" at bounding box center [745, 593] width 1490 height 1121
click at [336, 574] on button "Save" at bounding box center [340, 570] width 59 height 38
click at [387, 52] on link "<< Back to Contacts" at bounding box center [365, 55] width 108 height 16
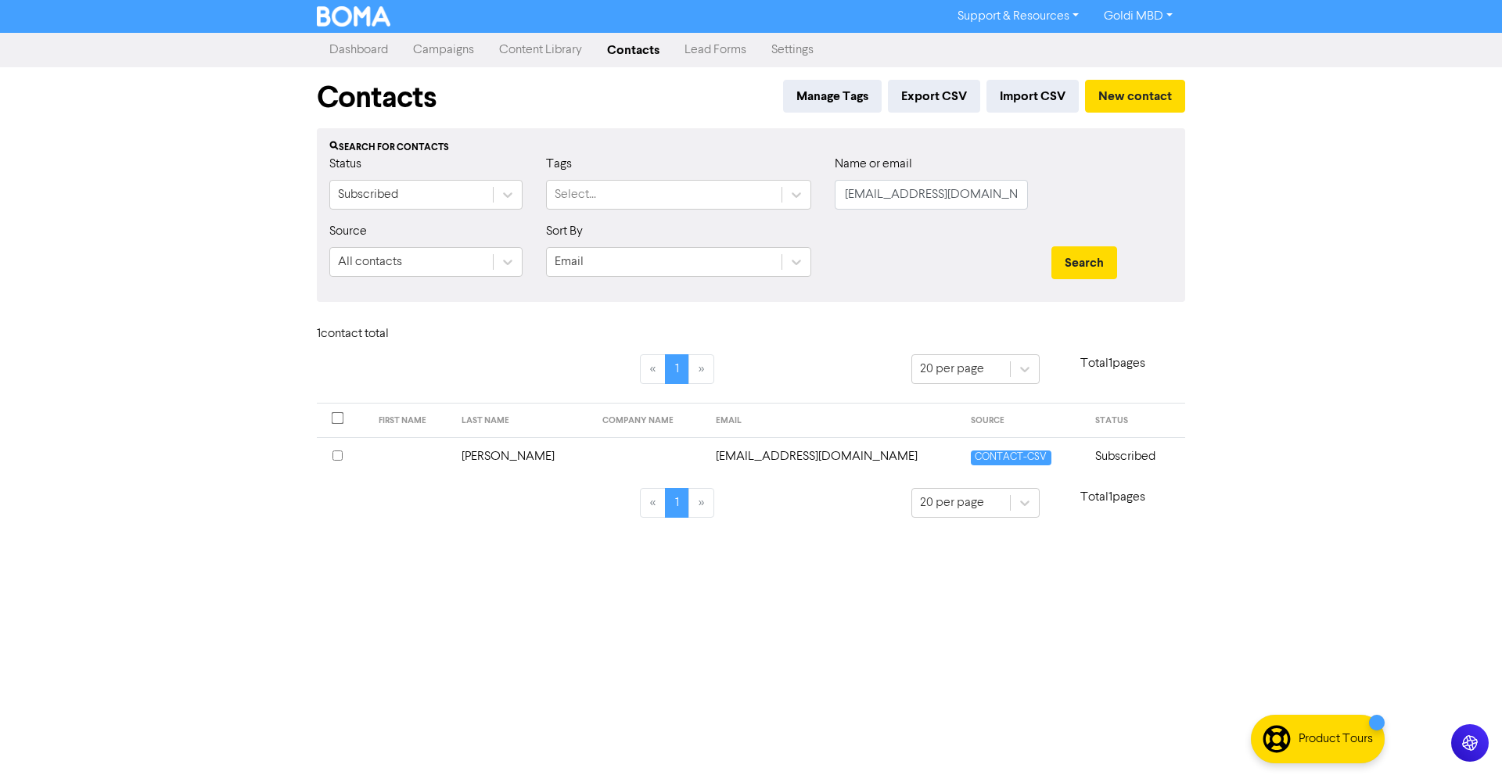
click at [797, 649] on div "Support & Resources Video Tutorials FAQ & Guides Marketing Education Goldi MBD …" at bounding box center [751, 387] width 1502 height 775
click at [846, 463] on td "[EMAIL_ADDRESS][DOMAIN_NAME]" at bounding box center [834, 456] width 256 height 38
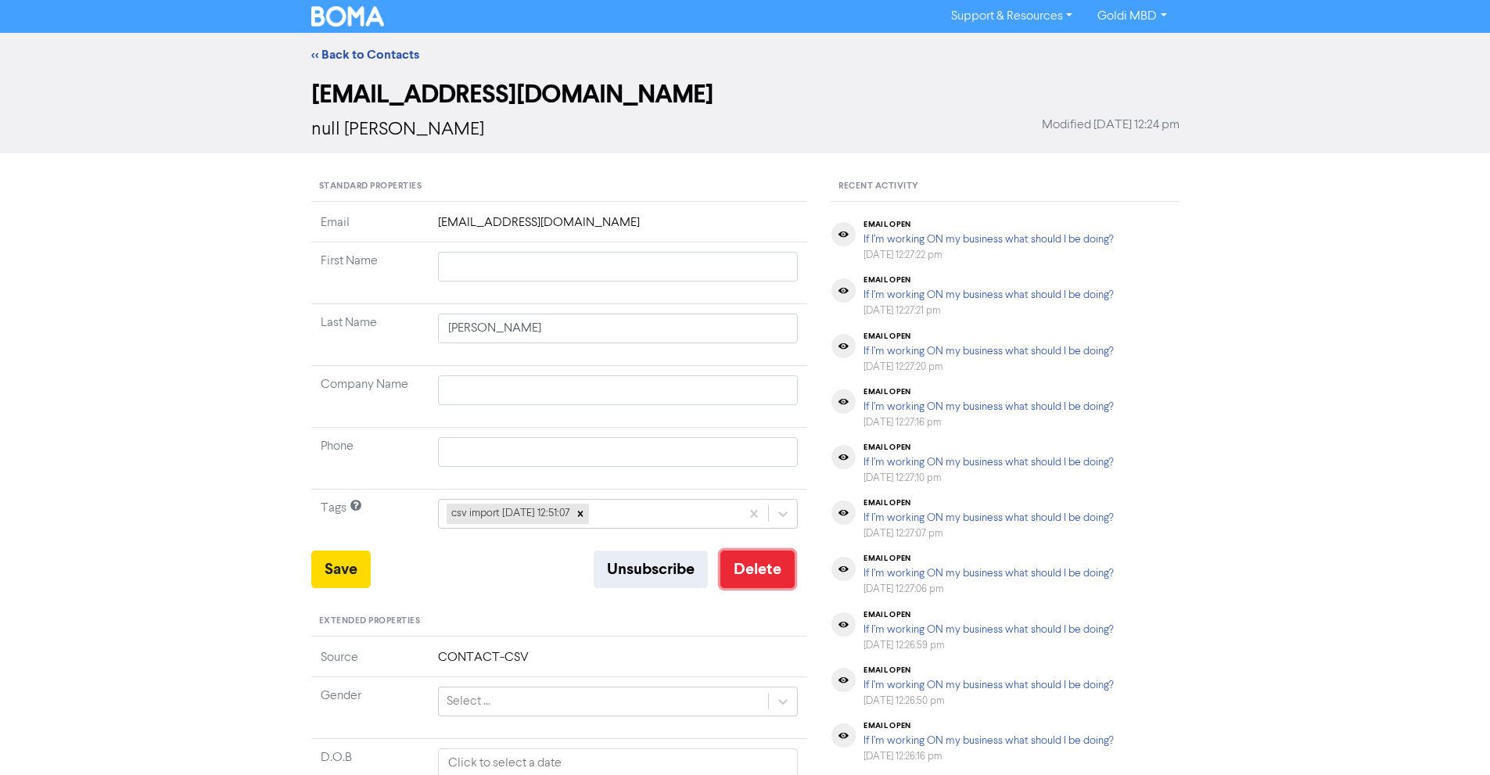
click at [762, 570] on button "Delete" at bounding box center [758, 570] width 74 height 38
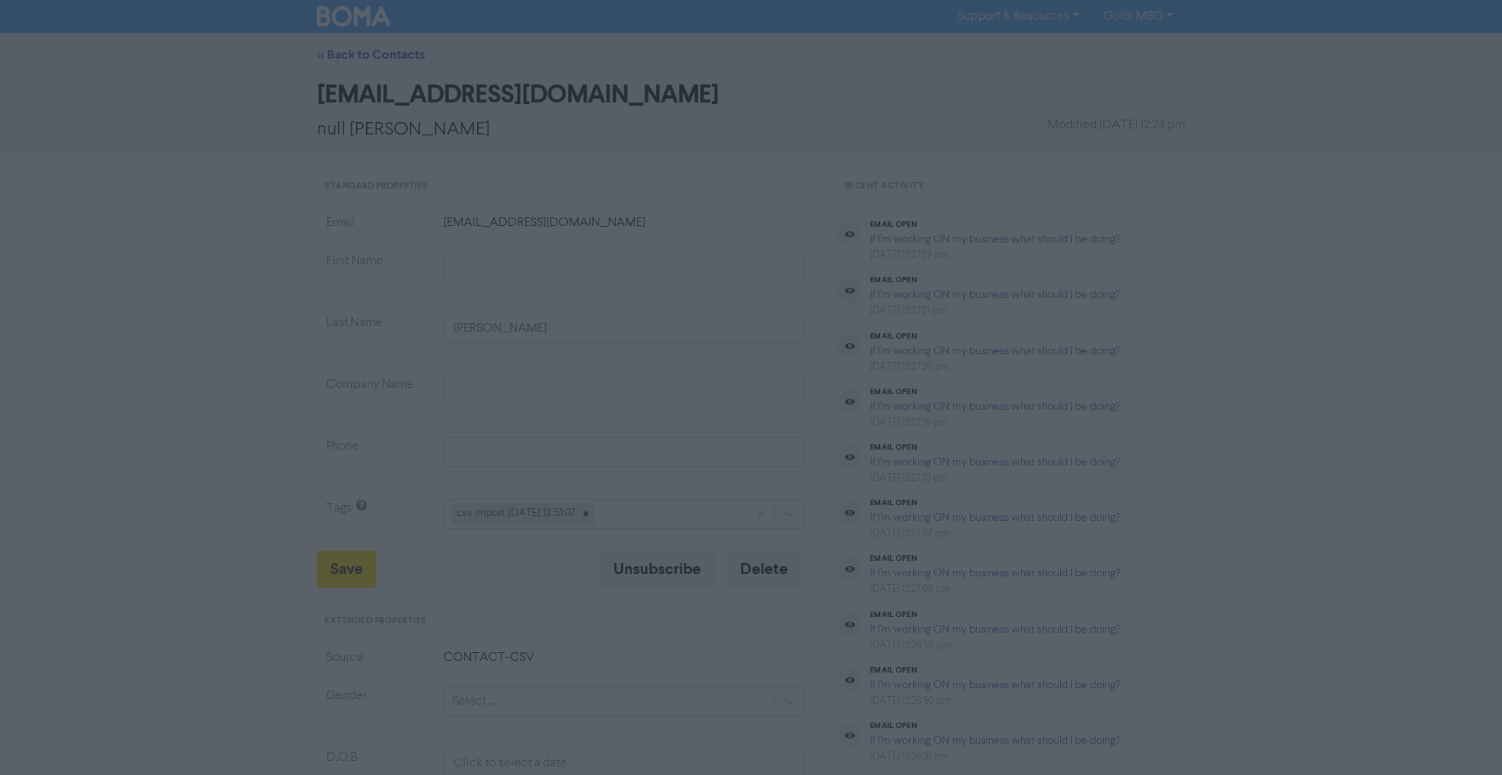
click at [698, 207] on button "ok" at bounding box center [684, 218] width 116 height 39
